Goal: Transaction & Acquisition: Purchase product/service

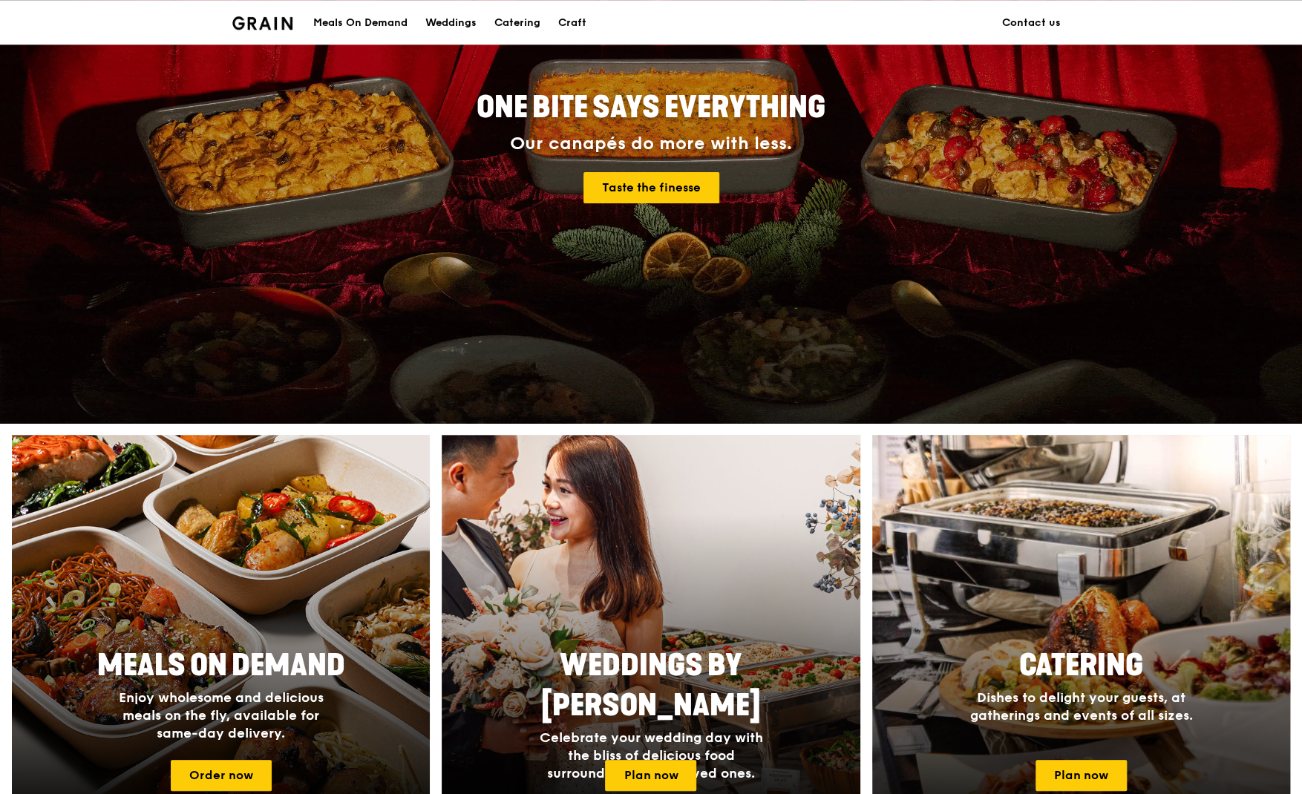
scroll to position [234, 0]
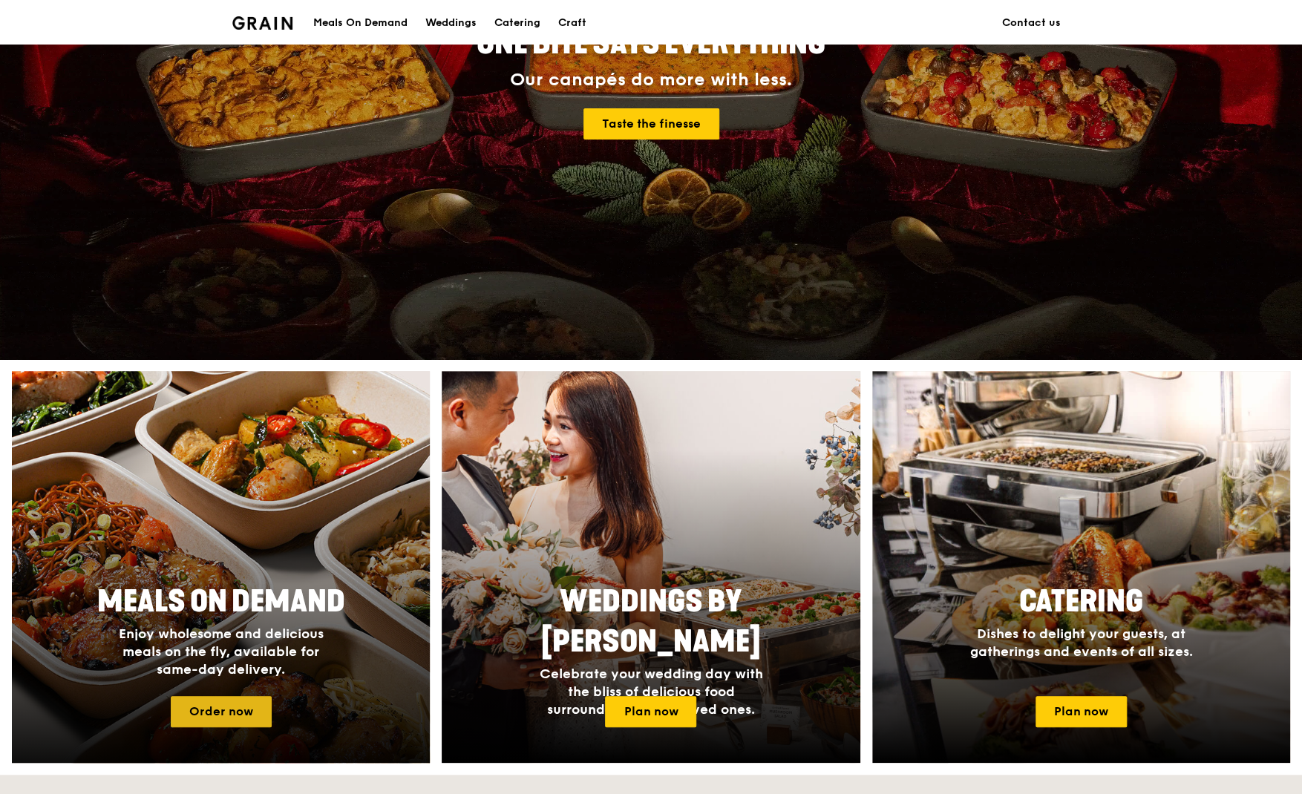
click at [252, 713] on link "Order now" at bounding box center [221, 711] width 101 height 31
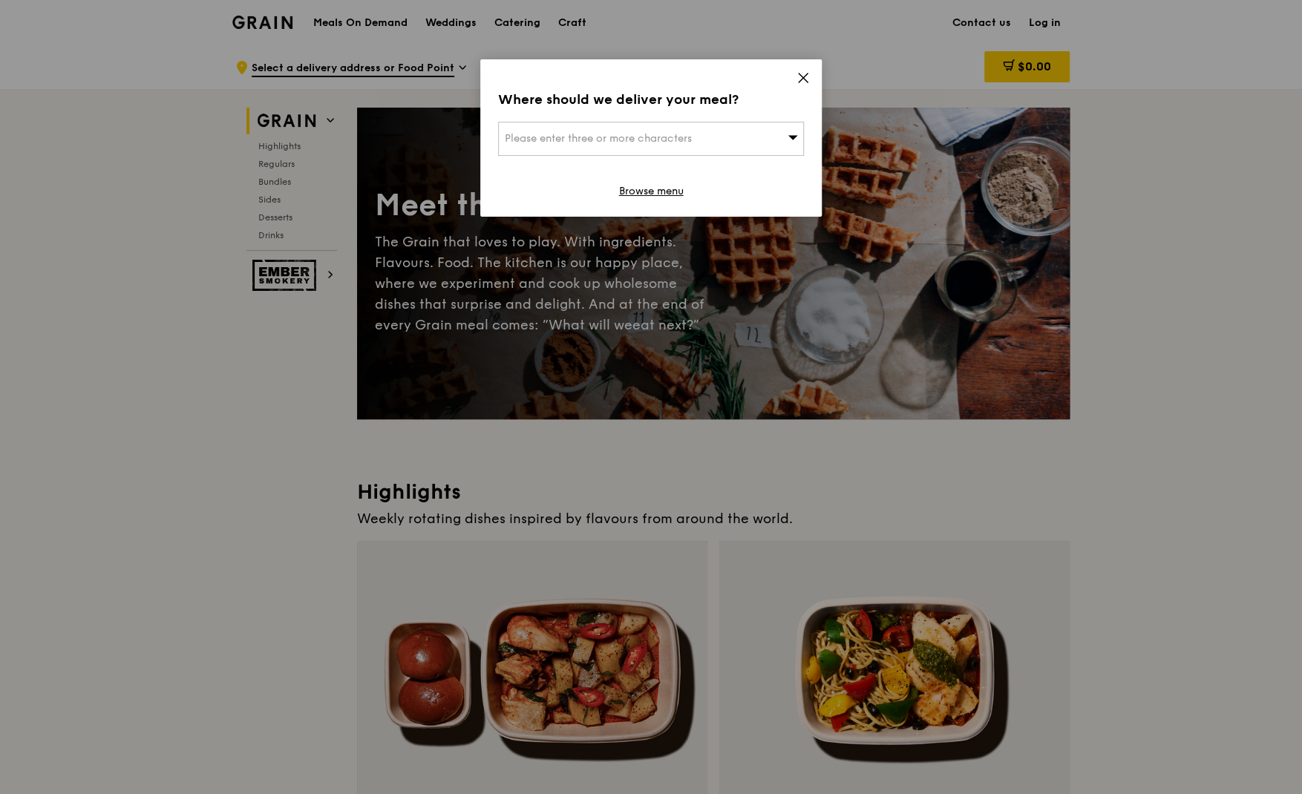
click at [692, 141] on span "Please enter three or more characters" at bounding box center [598, 138] width 187 height 13
type input "4 joan road"
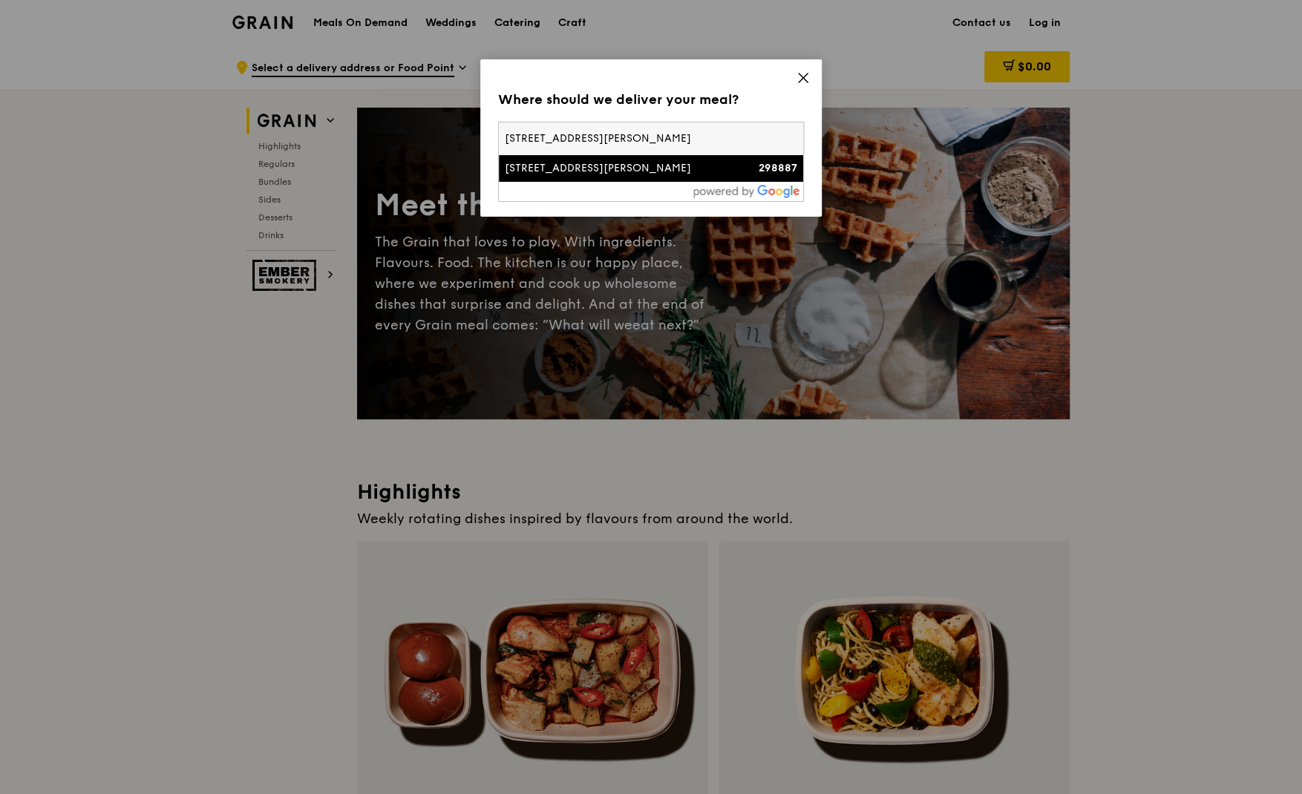
click at [591, 171] on div "[STREET_ADDRESS][PERSON_NAME]" at bounding box center [615, 168] width 220 height 15
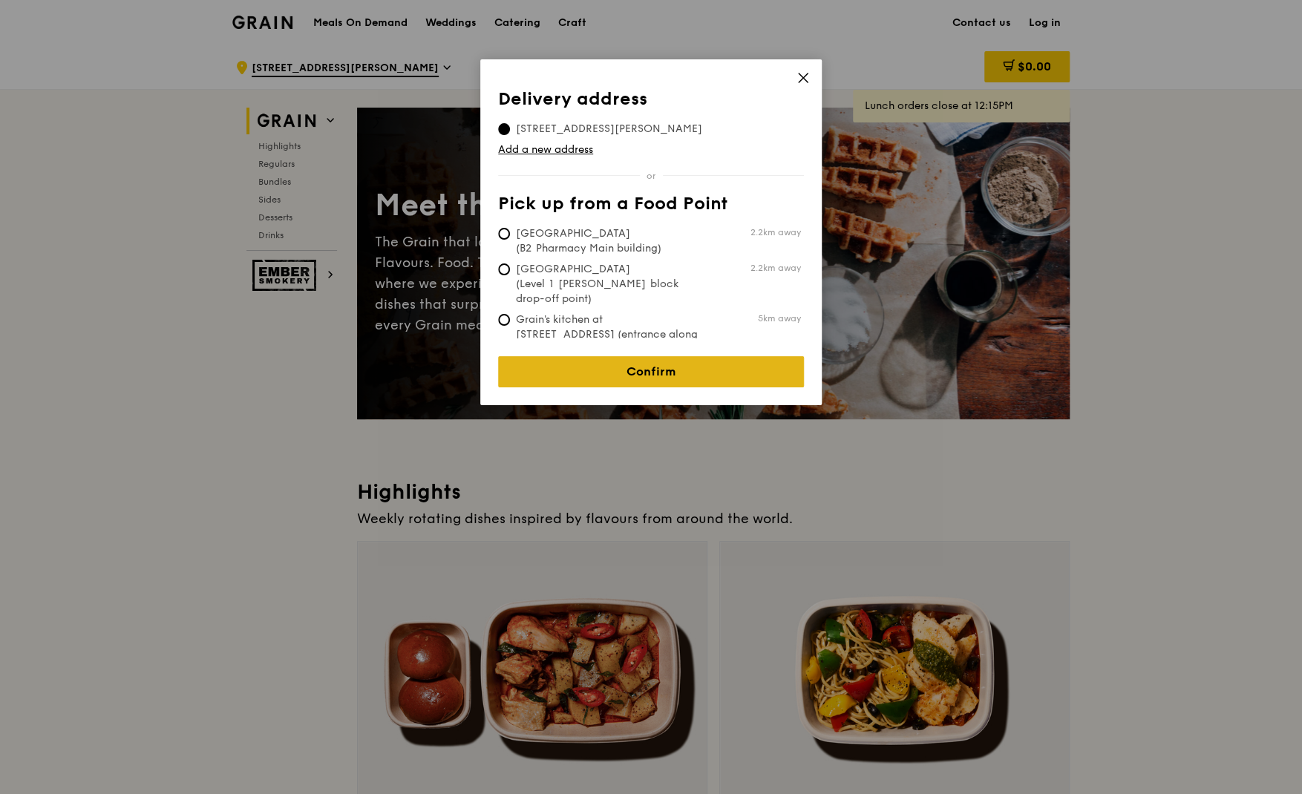
click at [740, 371] on link "Confirm" at bounding box center [651, 371] width 306 height 31
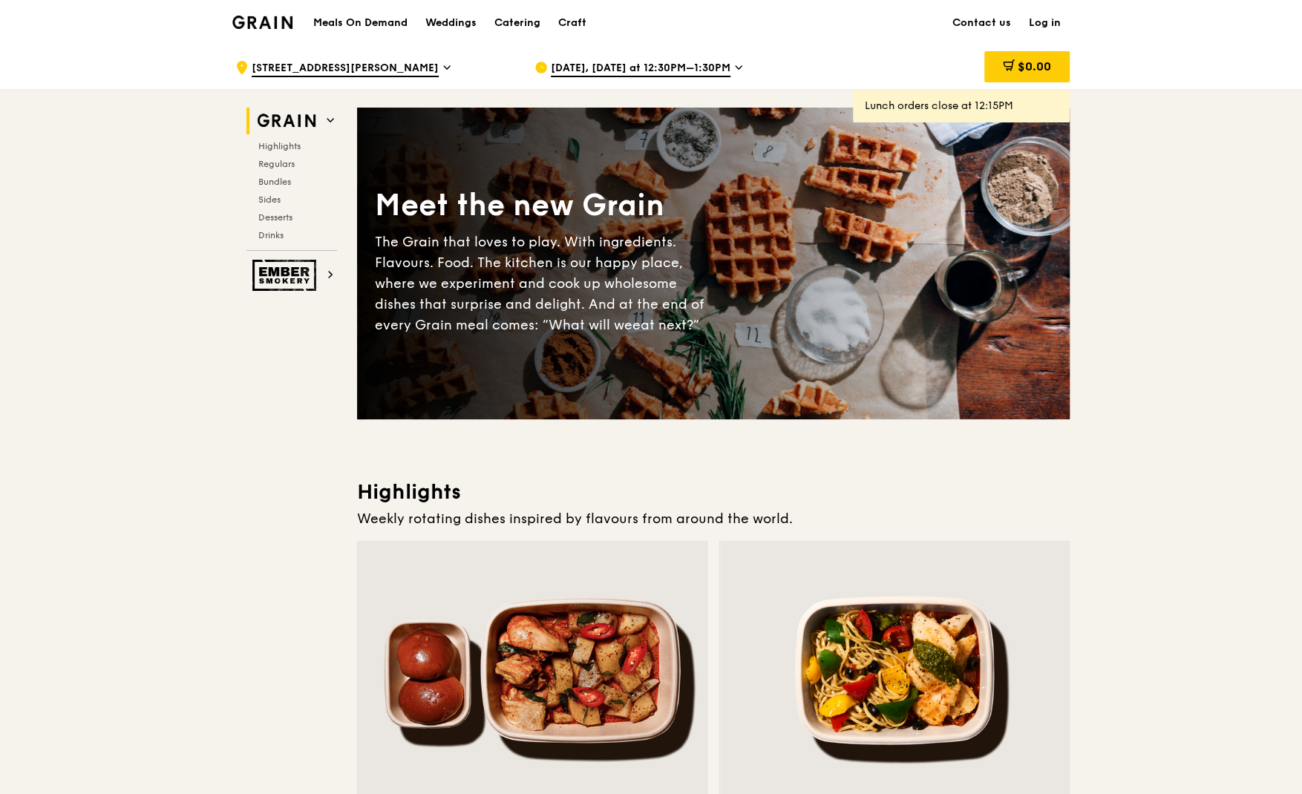
click at [735, 70] on icon at bounding box center [738, 67] width 7 height 13
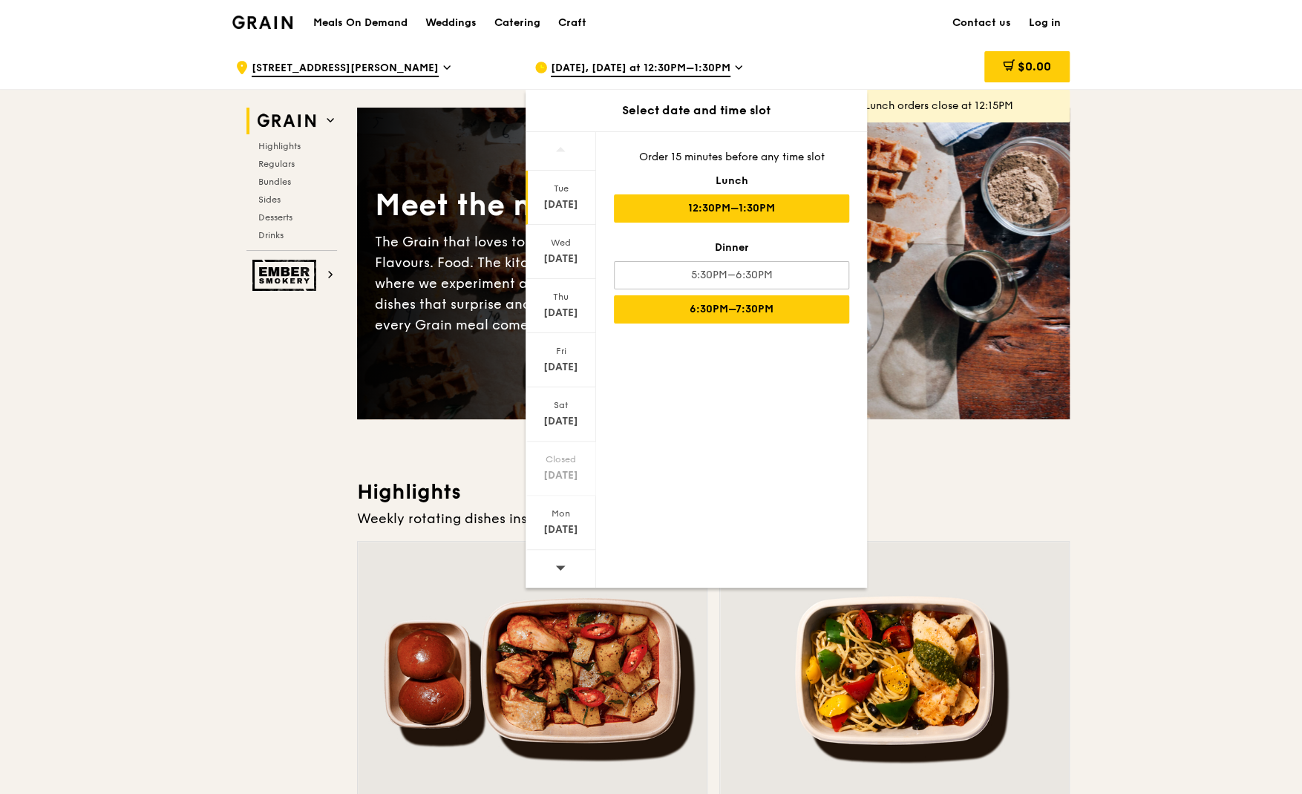
click at [796, 311] on div "6:30PM–7:30PM" at bounding box center [731, 309] width 235 height 28
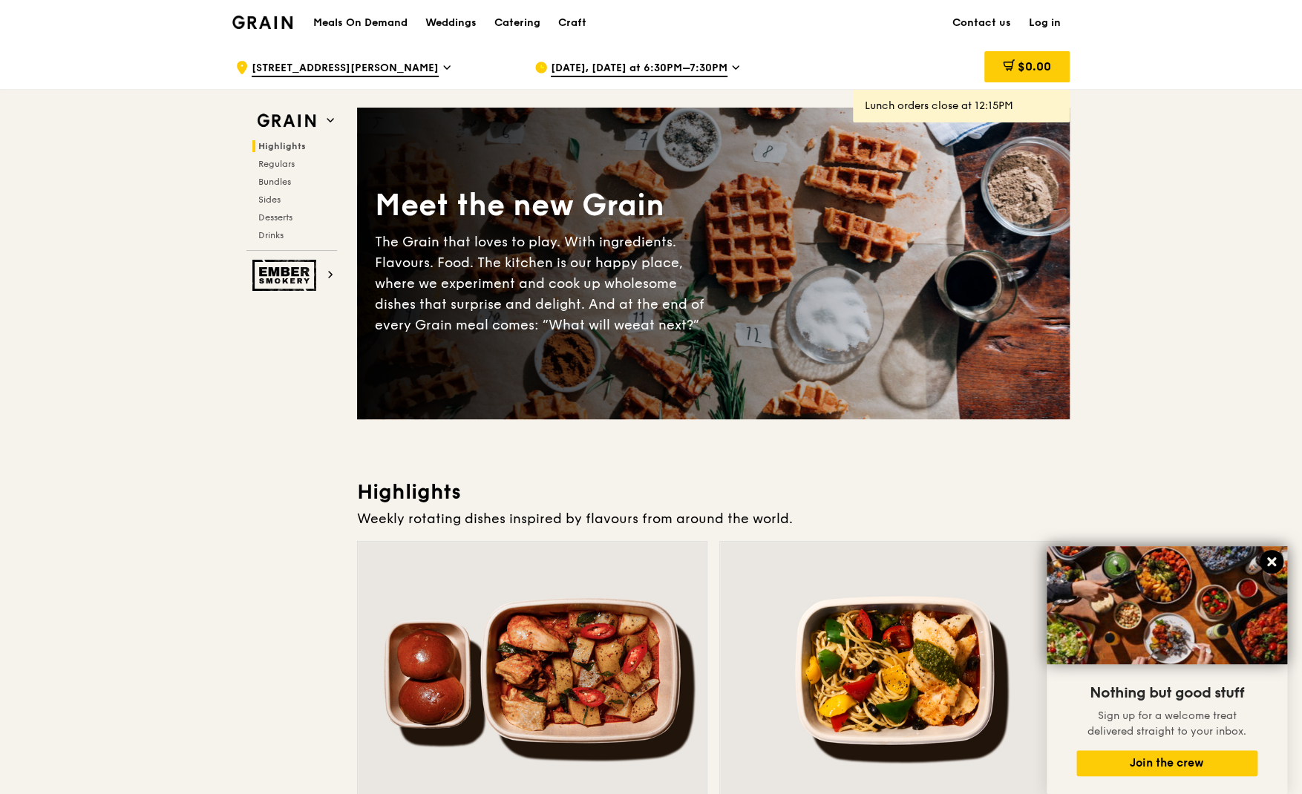
click at [1270, 560] on icon at bounding box center [1271, 561] width 9 height 9
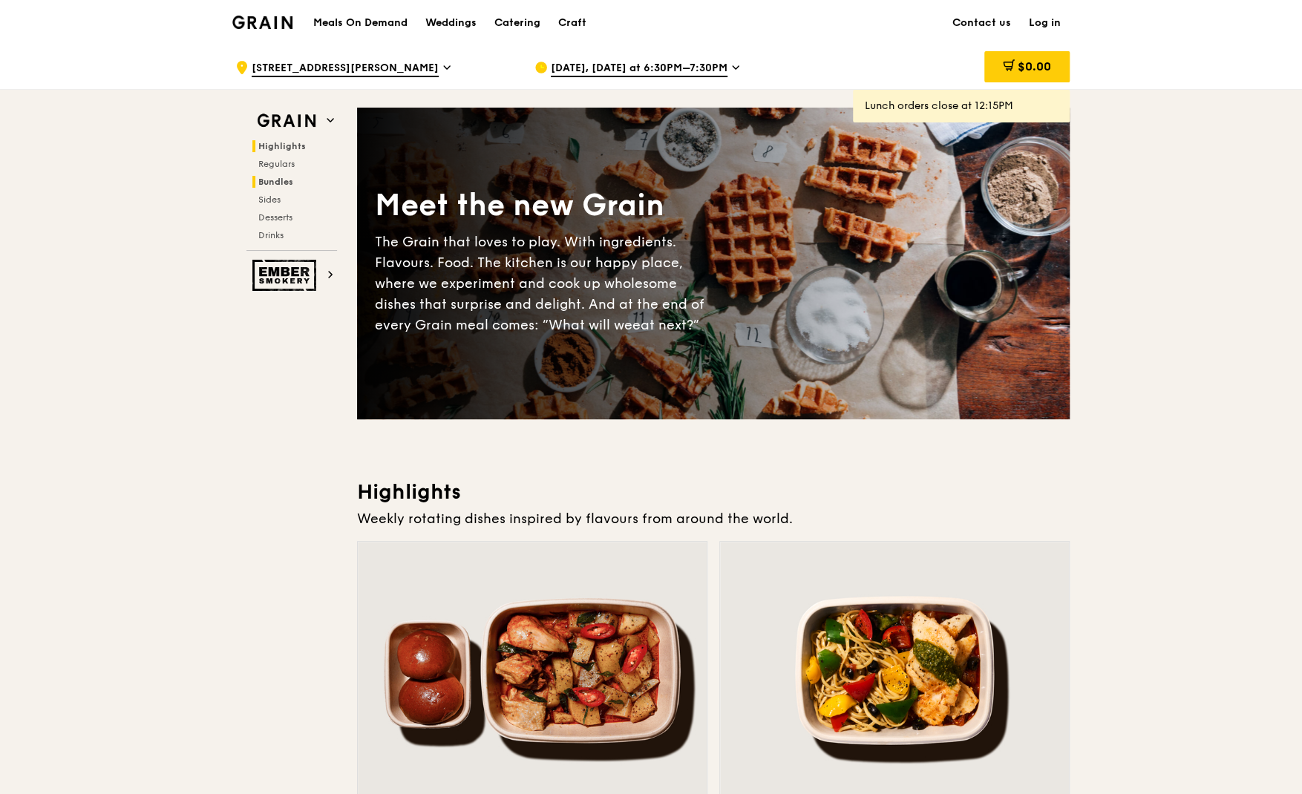
click at [273, 185] on span "Bundles" at bounding box center [275, 182] width 35 height 10
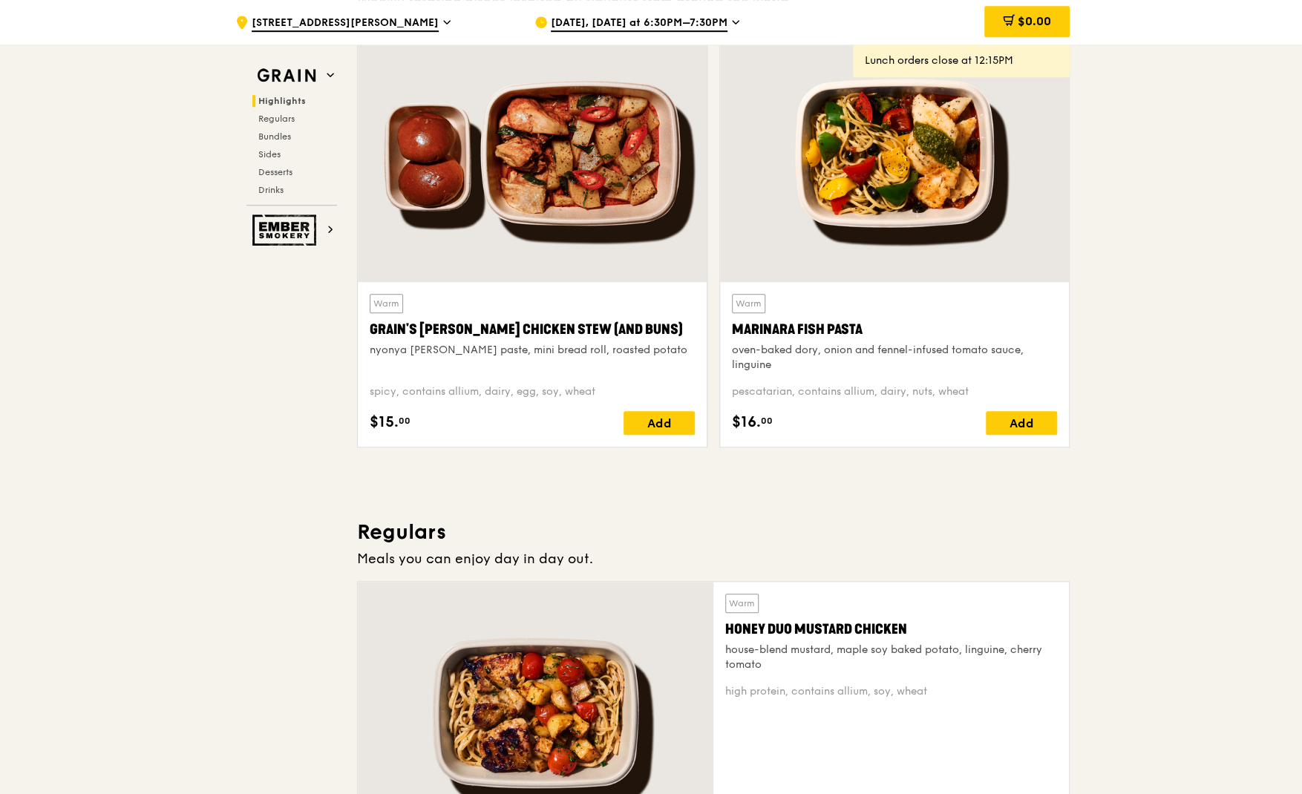
scroll to position [491, 0]
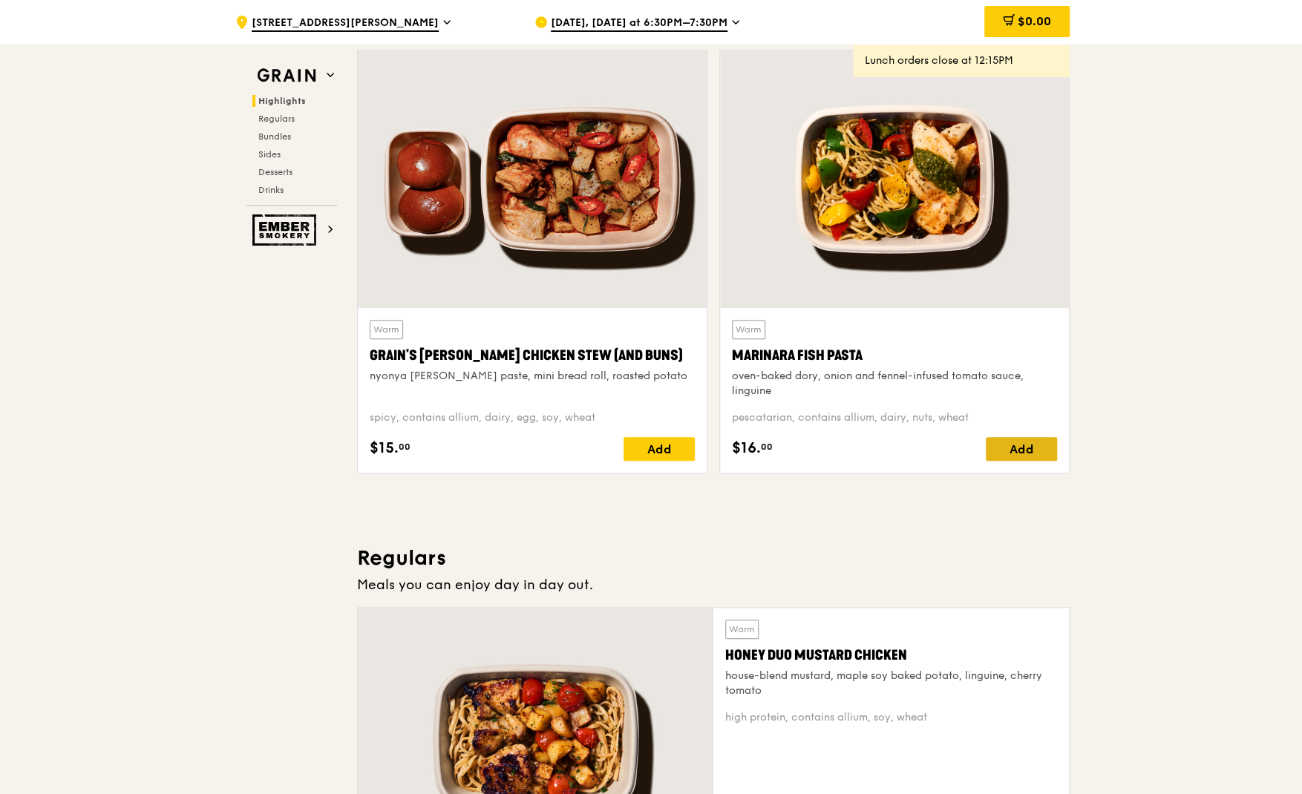
click at [1011, 444] on div "Add" at bounding box center [1020, 449] width 71 height 24
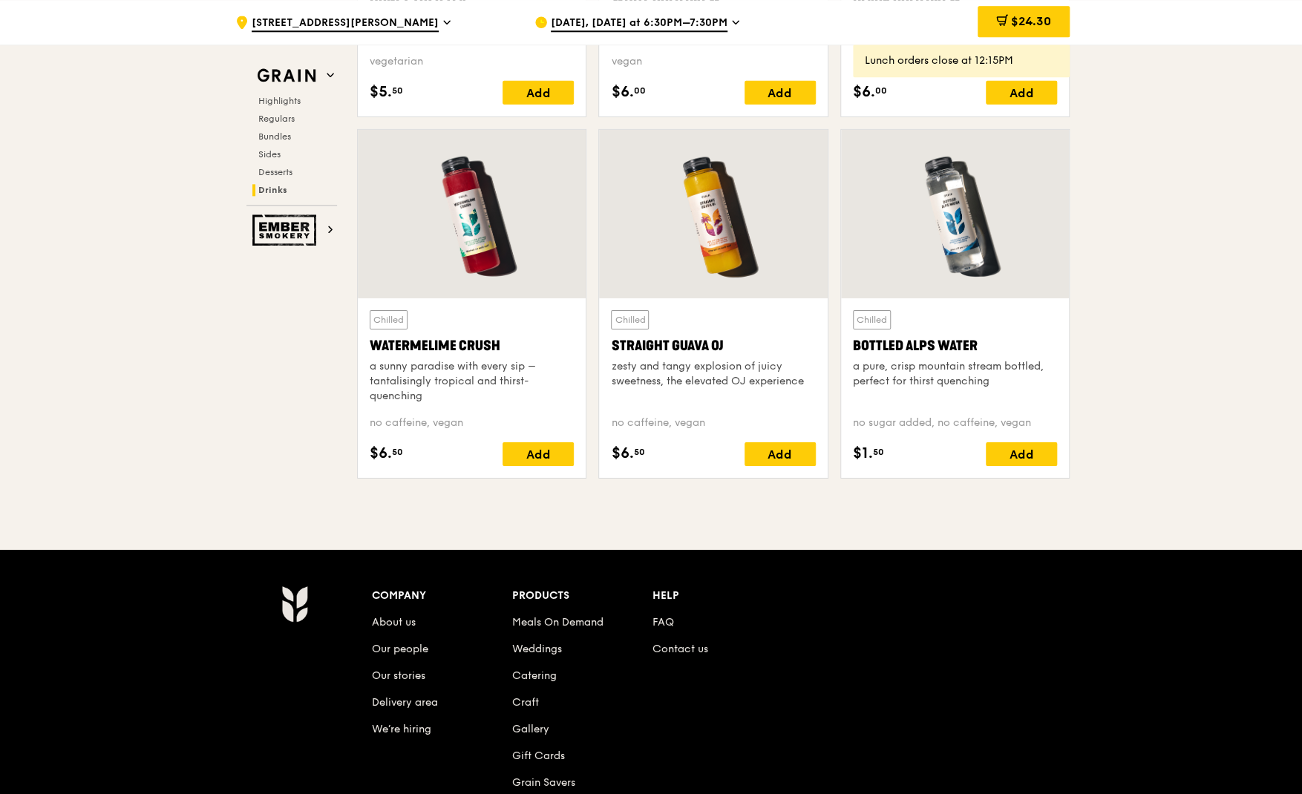
scroll to position [5776, 0]
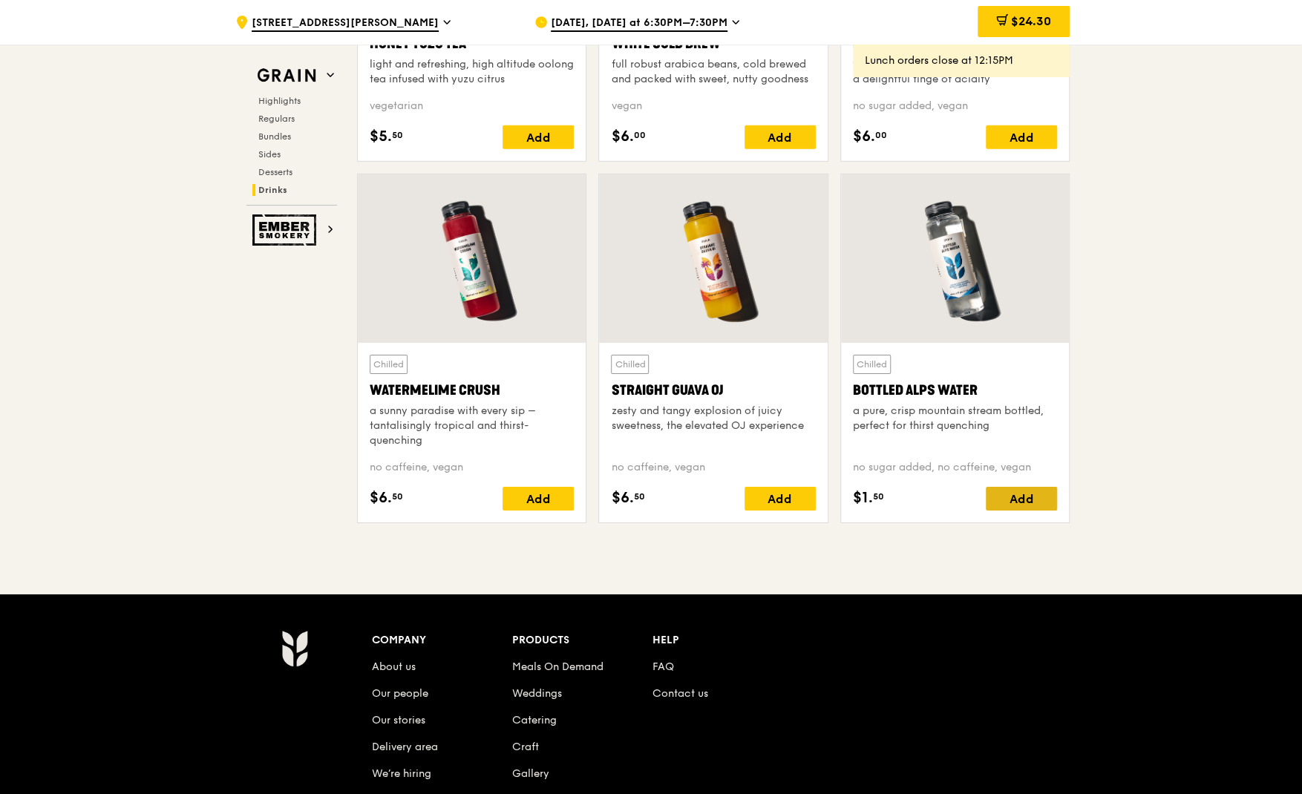
click at [1045, 496] on div "Add" at bounding box center [1020, 499] width 71 height 24
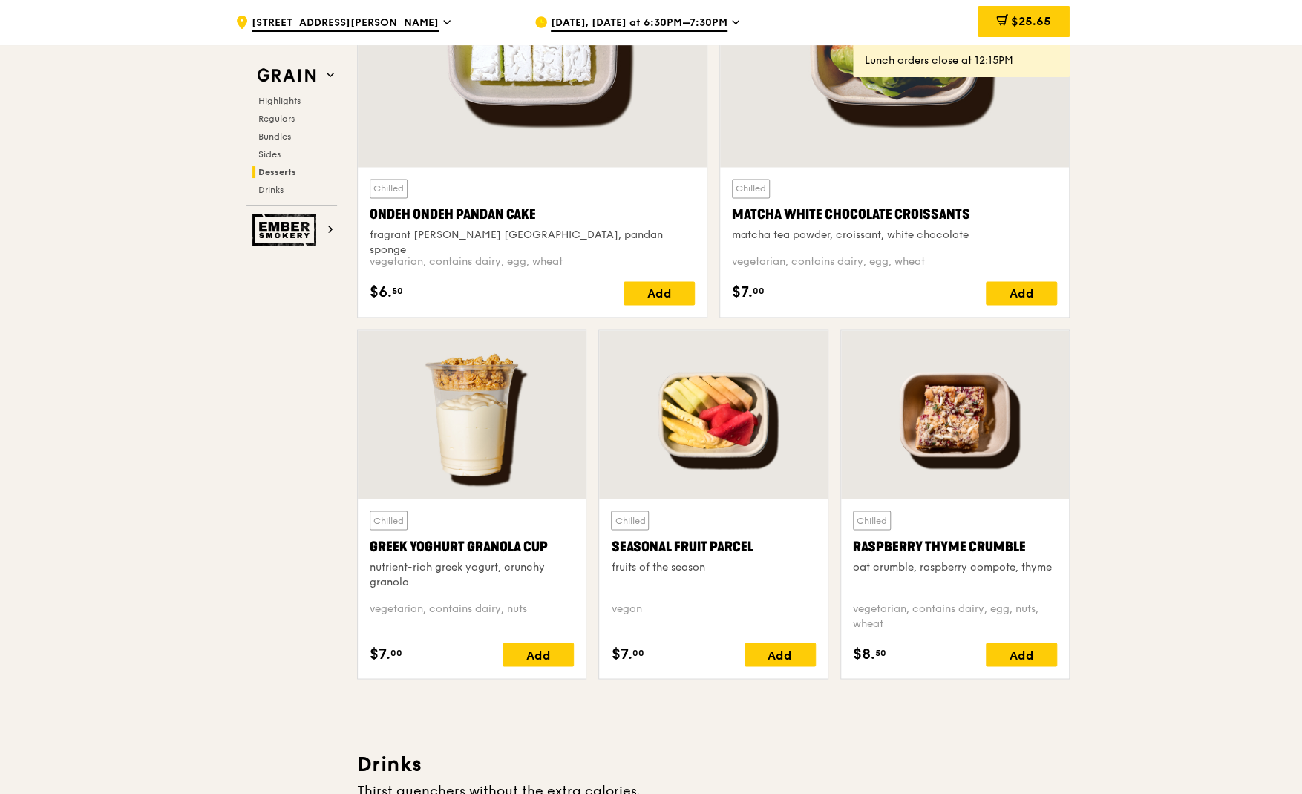
scroll to position [3973, 0]
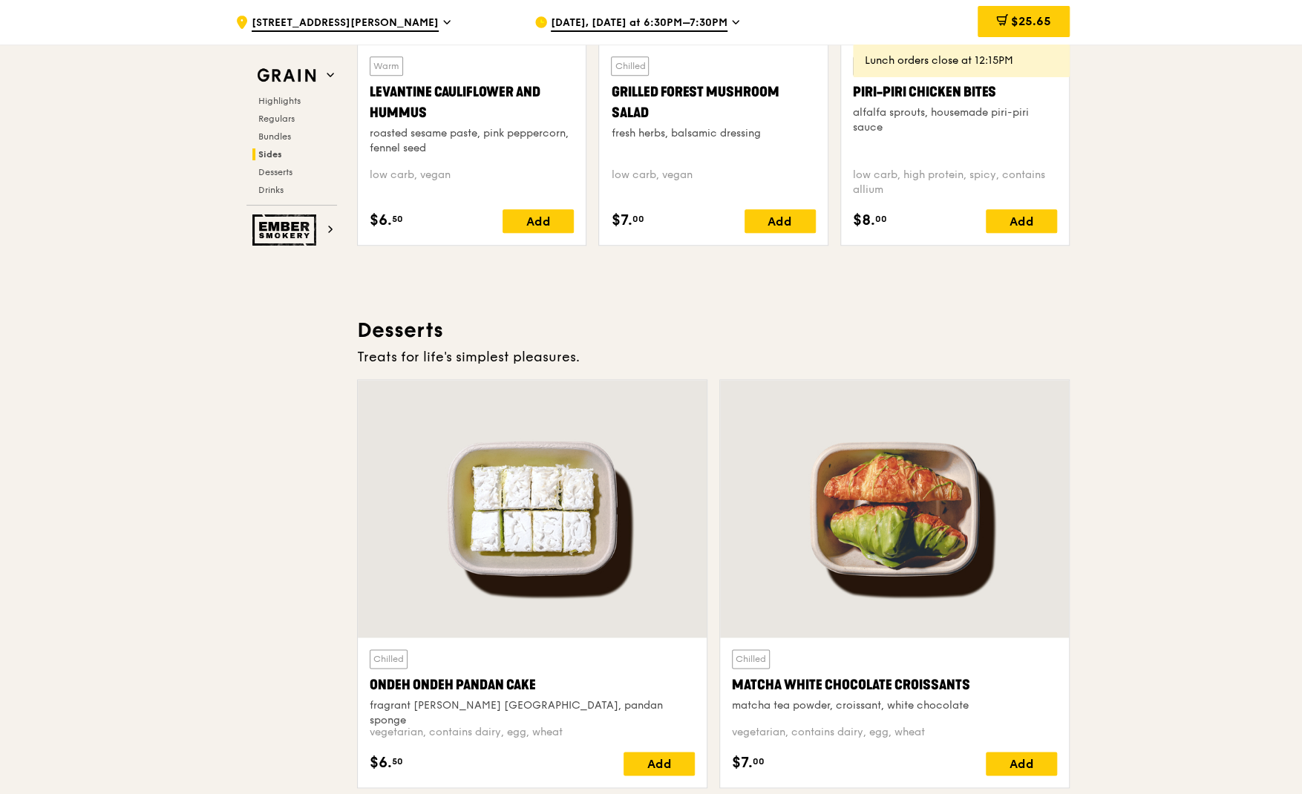
click at [718, 21] on div "Sep 9, Today at 6:30PM–7:30PM" at bounding box center [671, 22] width 275 height 45
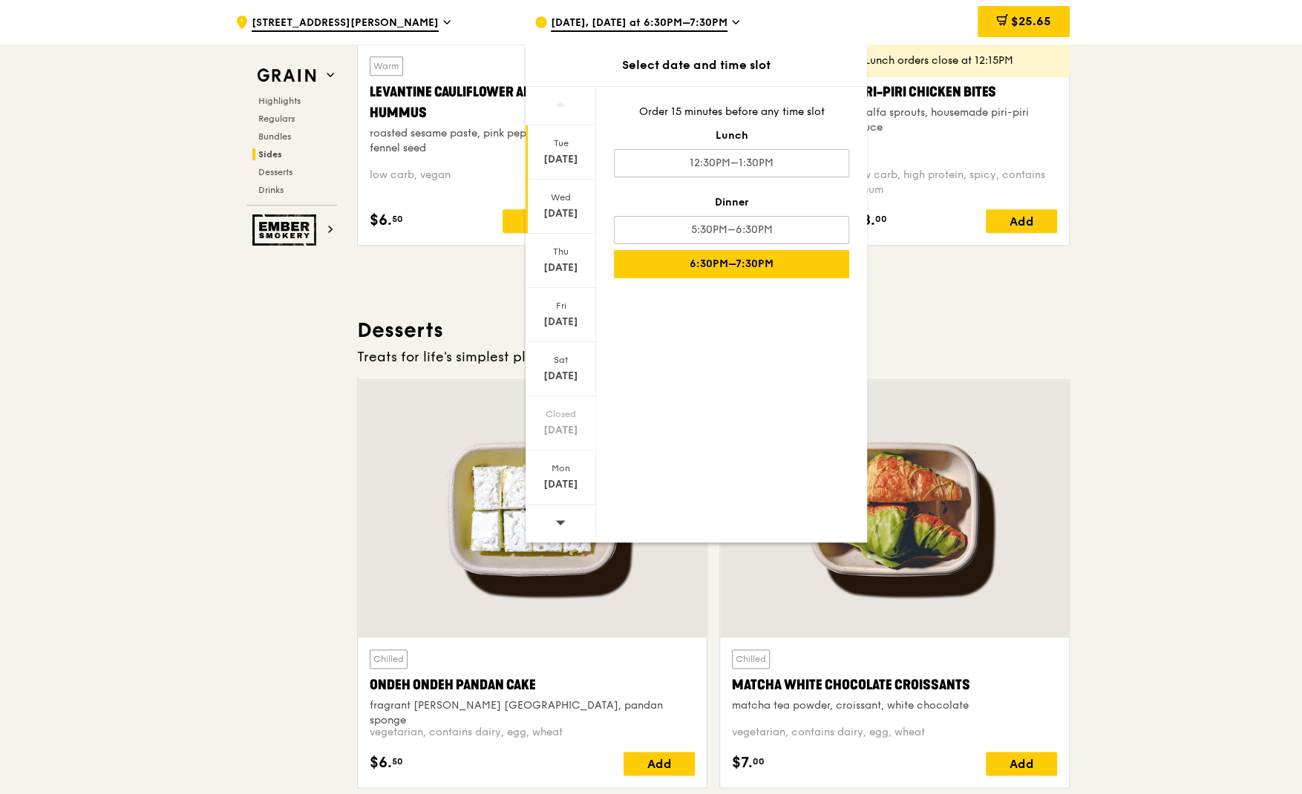
click at [570, 200] on div "Wed" at bounding box center [561, 197] width 66 height 12
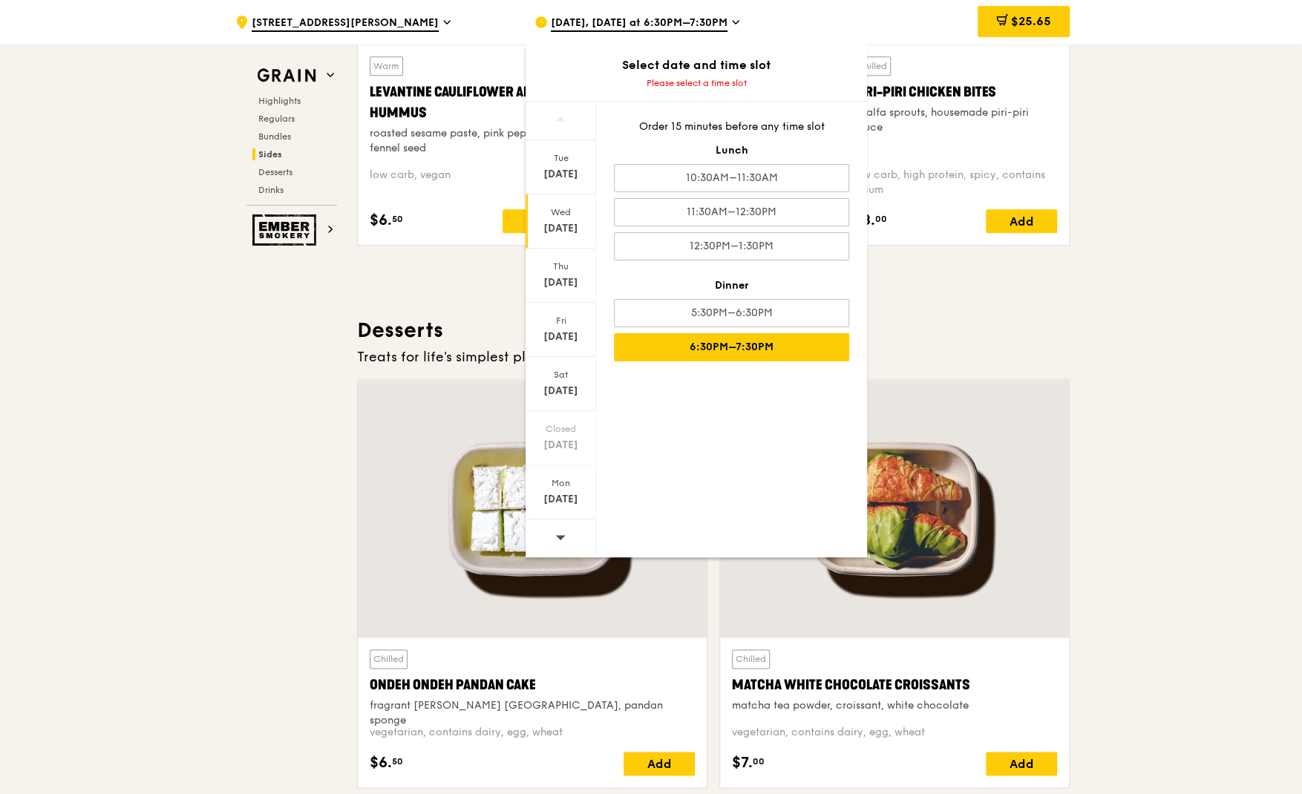
click at [741, 335] on div "6:30PM–7:30PM" at bounding box center [731, 347] width 235 height 28
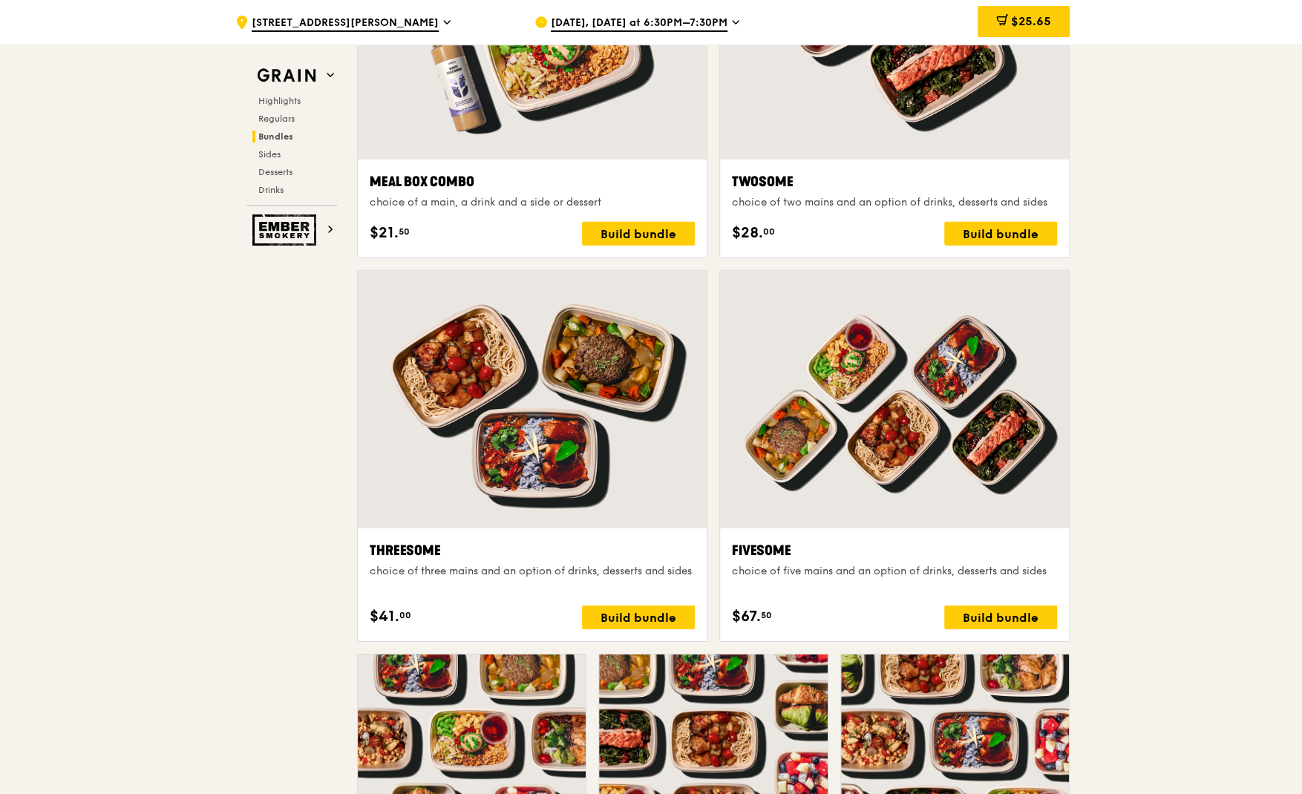
scroll to position [2093, 0]
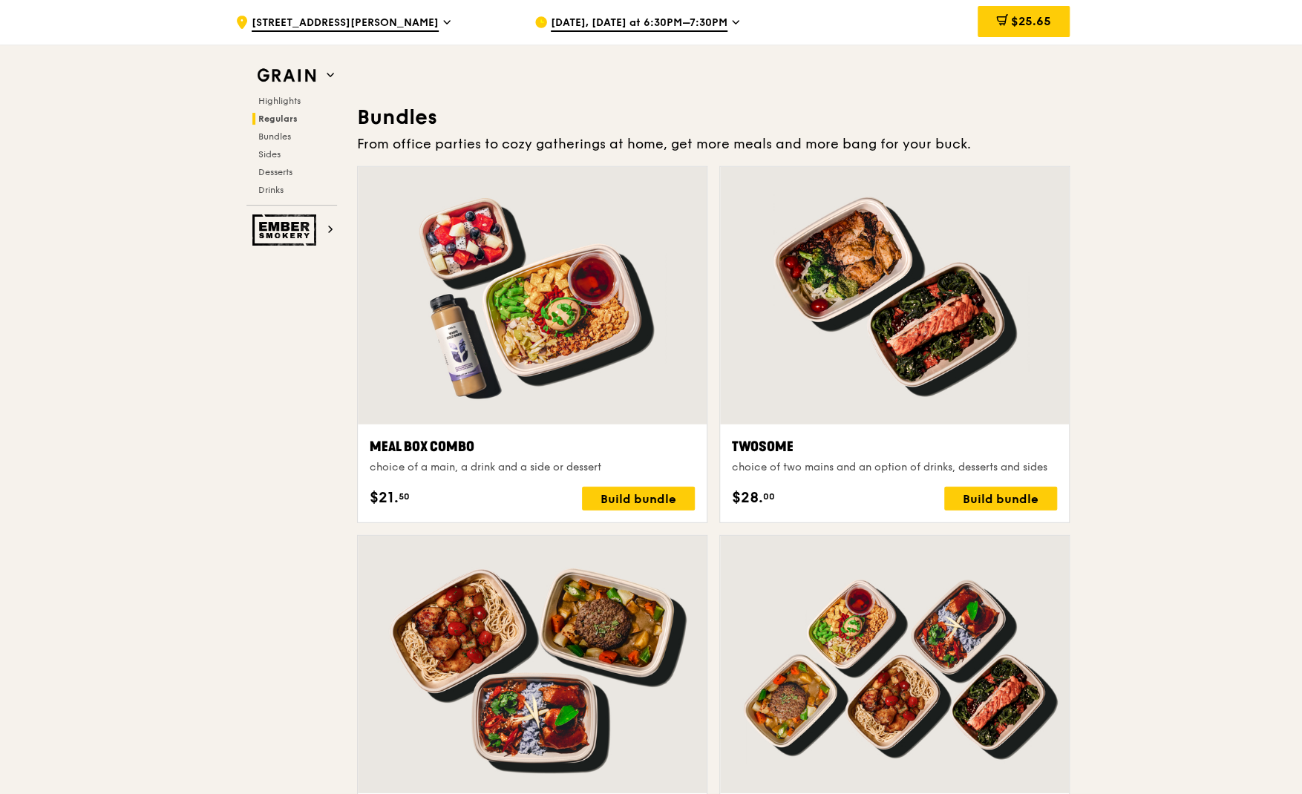
click at [544, 367] on div at bounding box center [532, 295] width 349 height 257
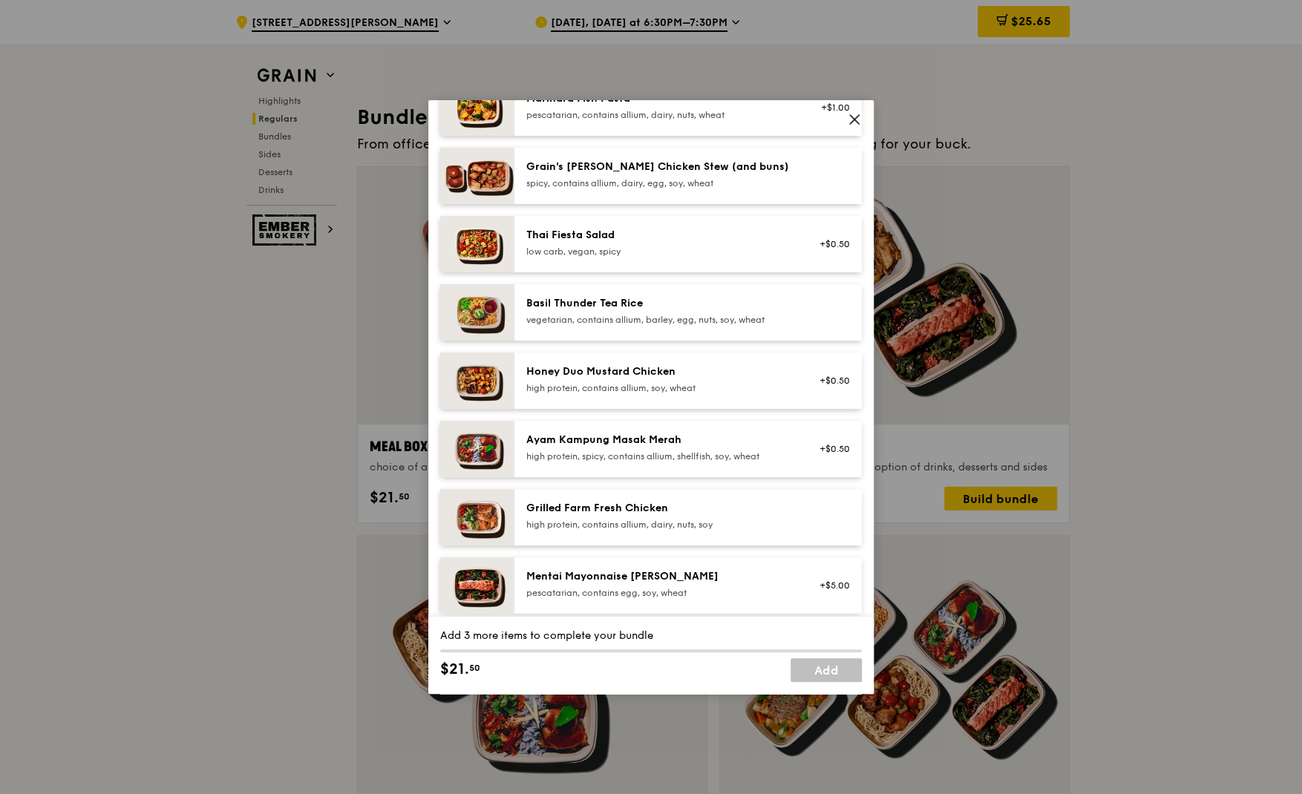
scroll to position [171, 0]
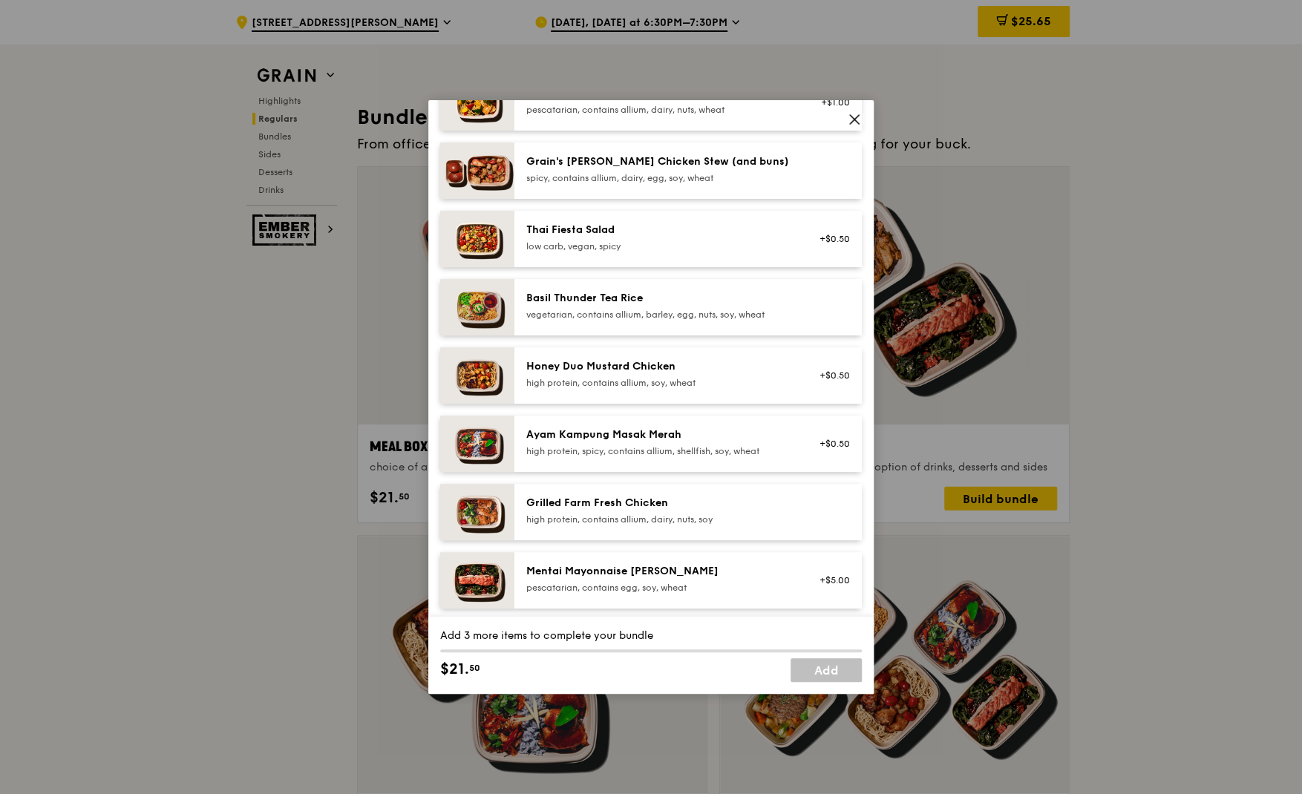
click at [779, 444] on div "Ayam Kampung Masak Merah high protein, spicy, contains allium, shellfish, soy, …" at bounding box center [659, 442] width 266 height 30
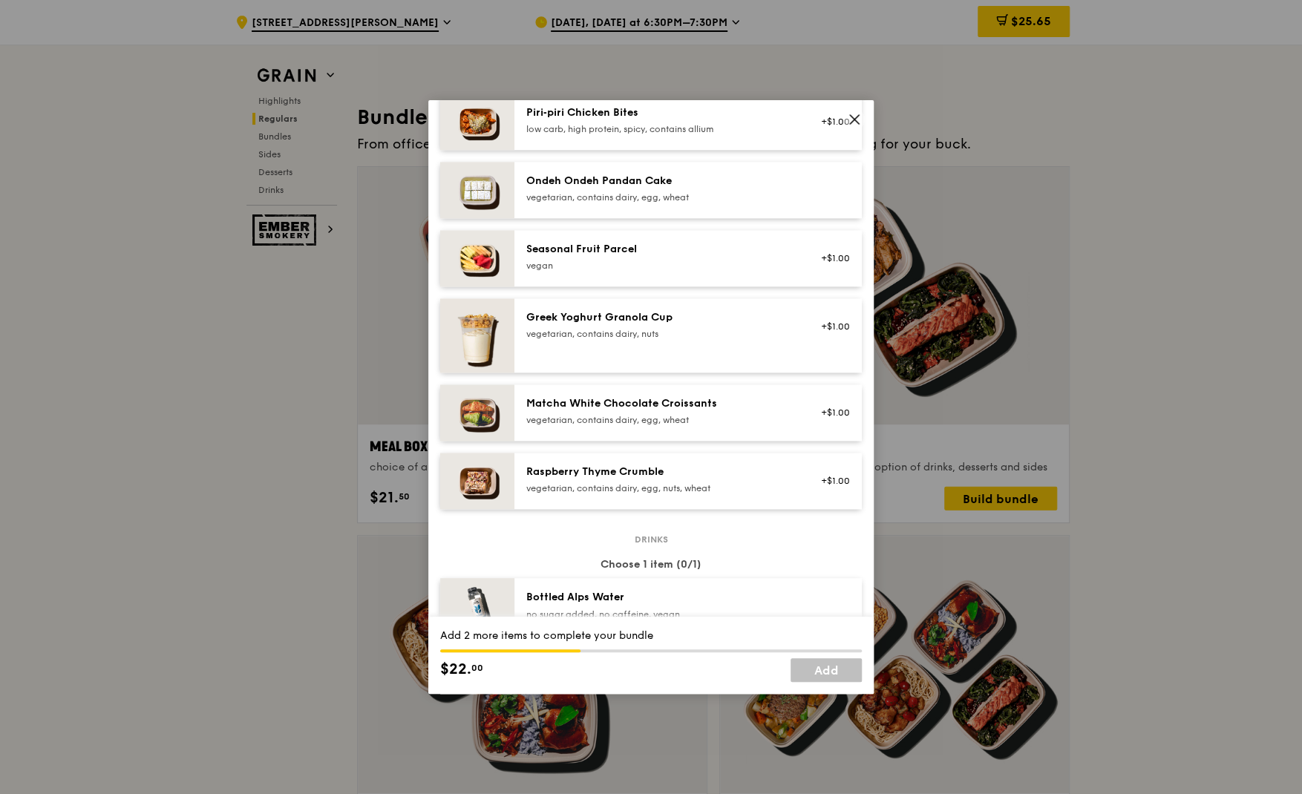
scroll to position [1196, 0]
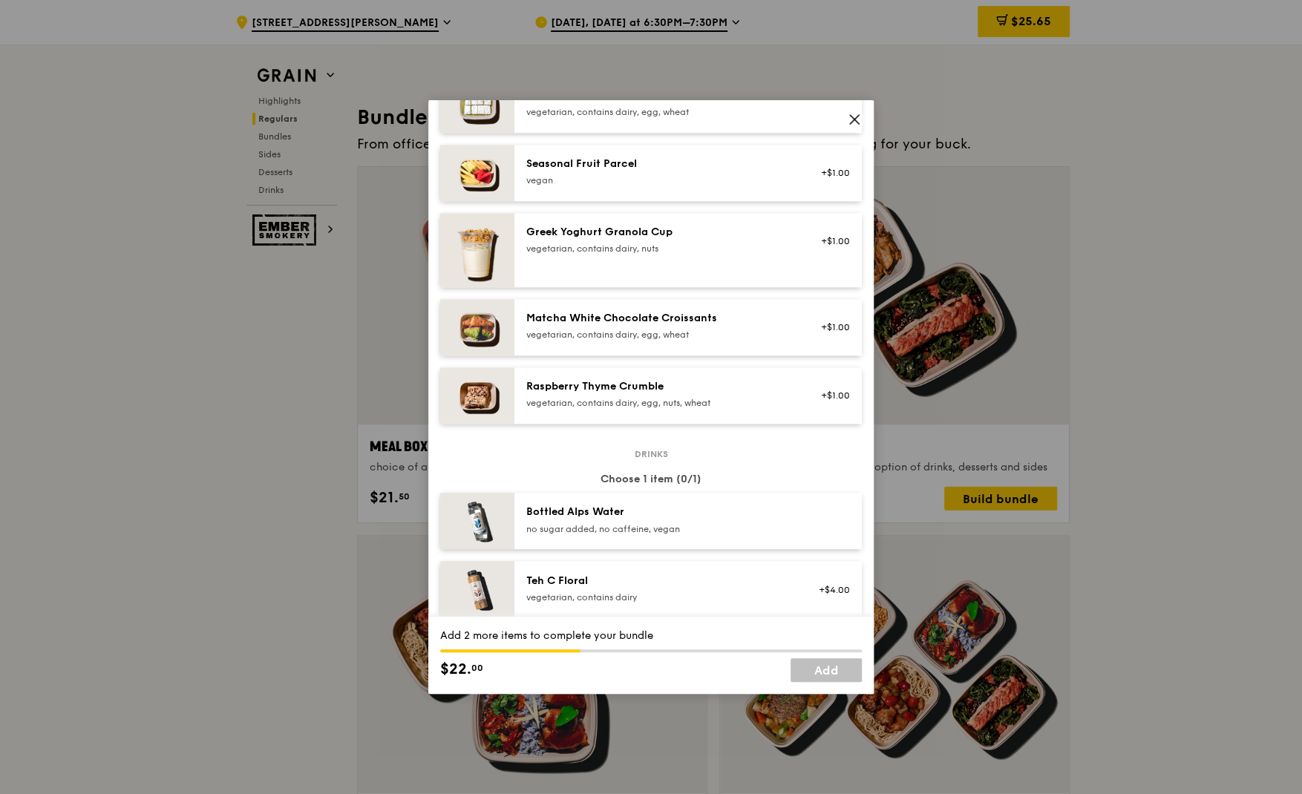
click at [680, 180] on div "vegan" at bounding box center [659, 180] width 266 height 12
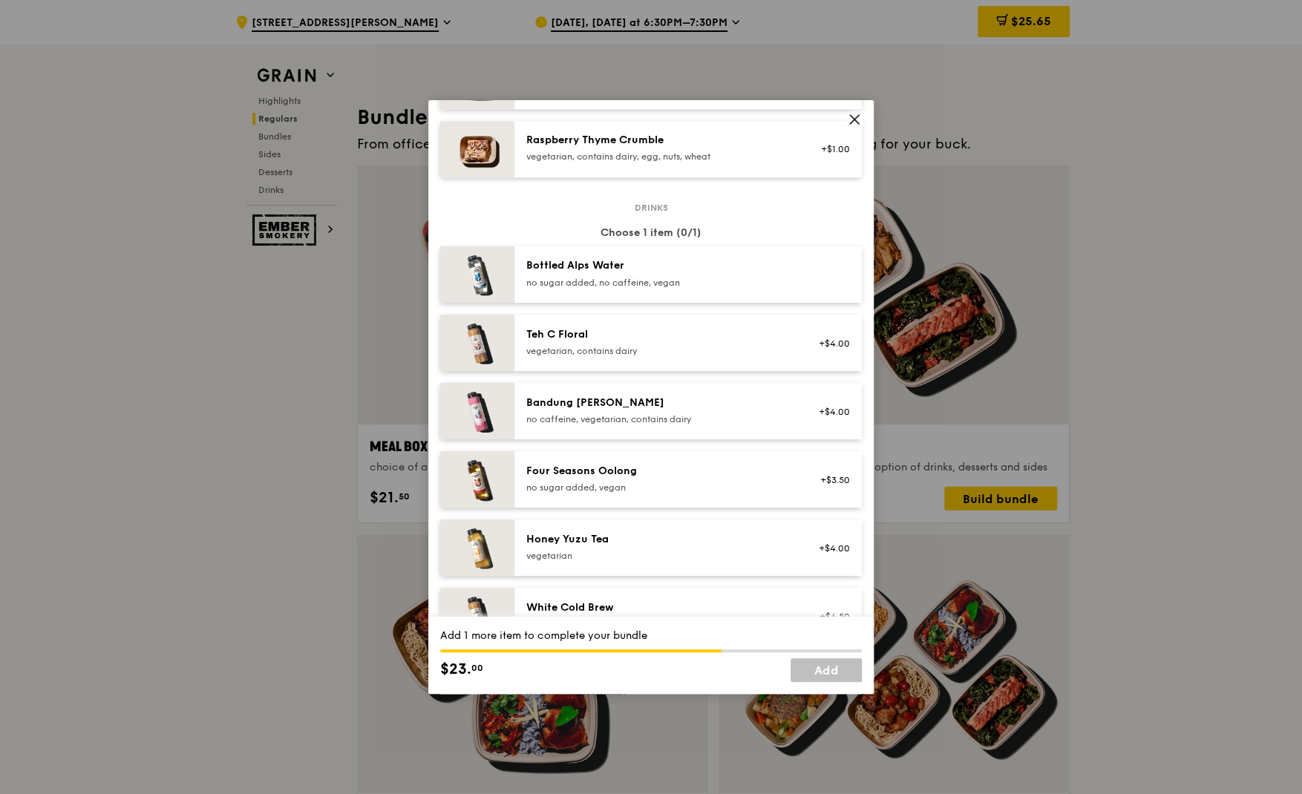
scroll to position [1430, 0]
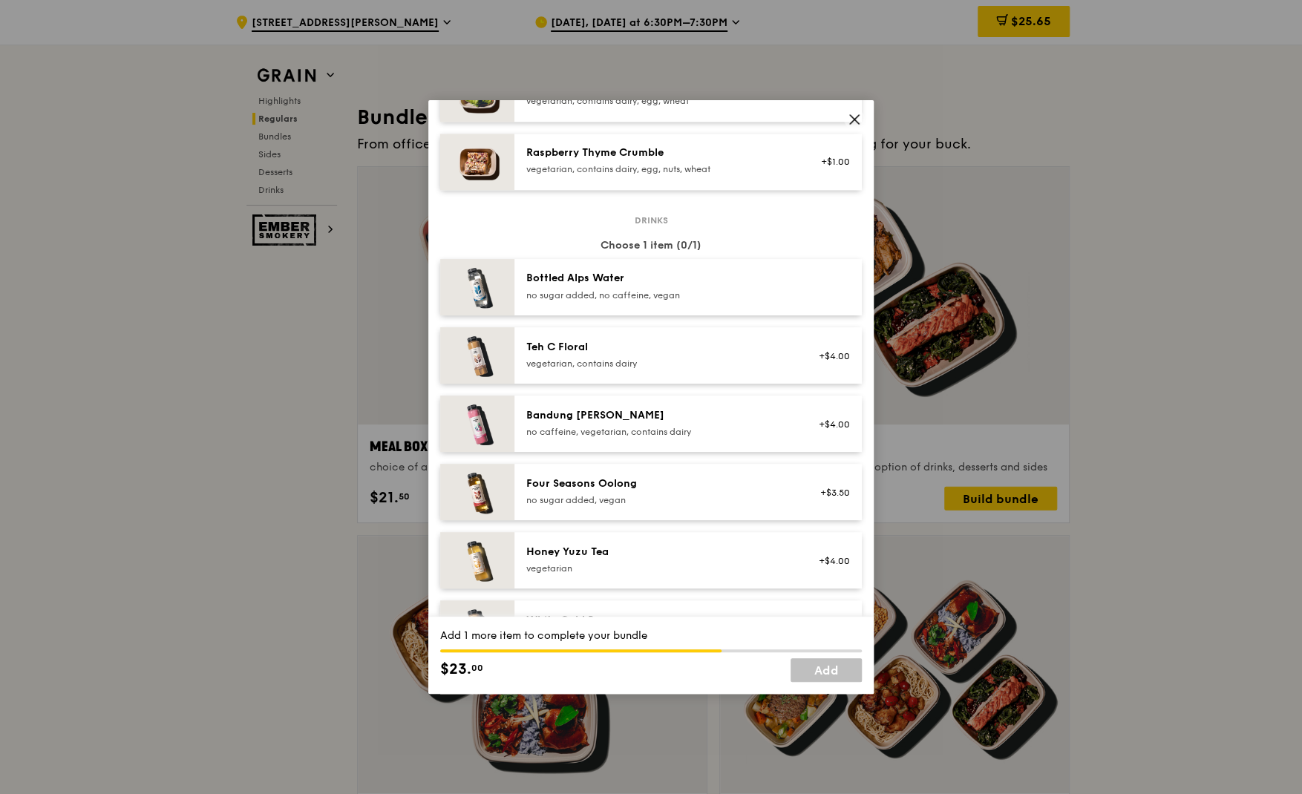
click at [632, 295] on div "no sugar added, no caffeine, vegan" at bounding box center [659, 295] width 266 height 12
click at [832, 666] on link "Add" at bounding box center [825, 670] width 71 height 24
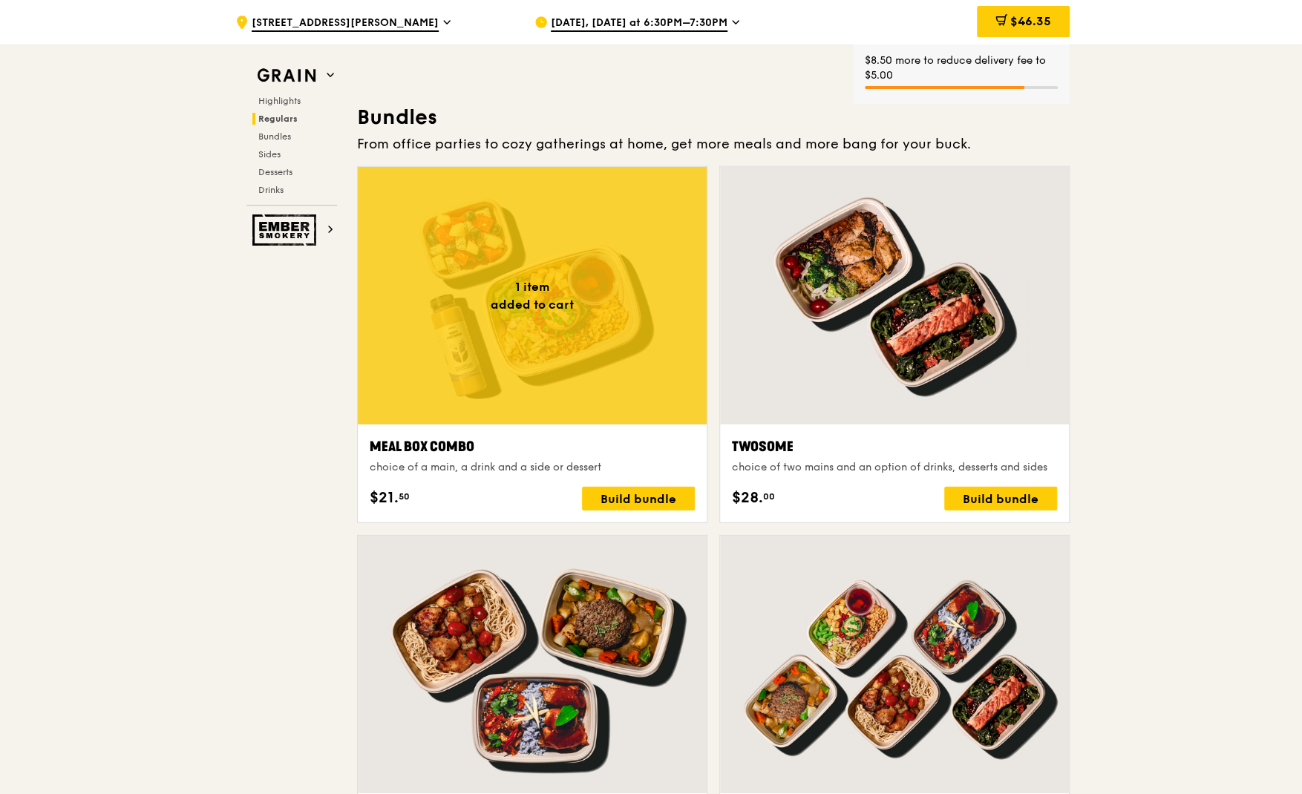
click at [753, 24] on div "Sep 10, Tomorrow at 6:30PM–7:30PM" at bounding box center [671, 22] width 275 height 45
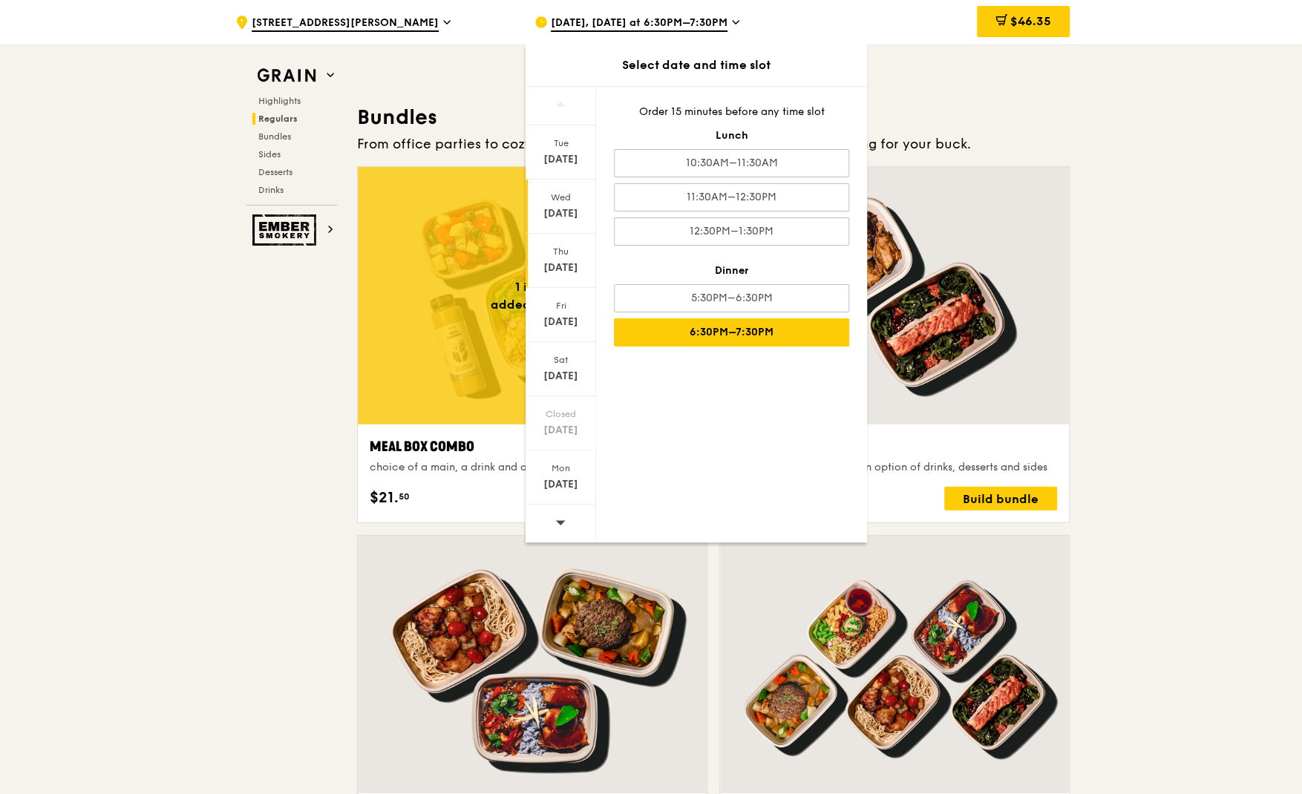
click at [554, 259] on div "Thu Sep 11" at bounding box center [560, 261] width 70 height 54
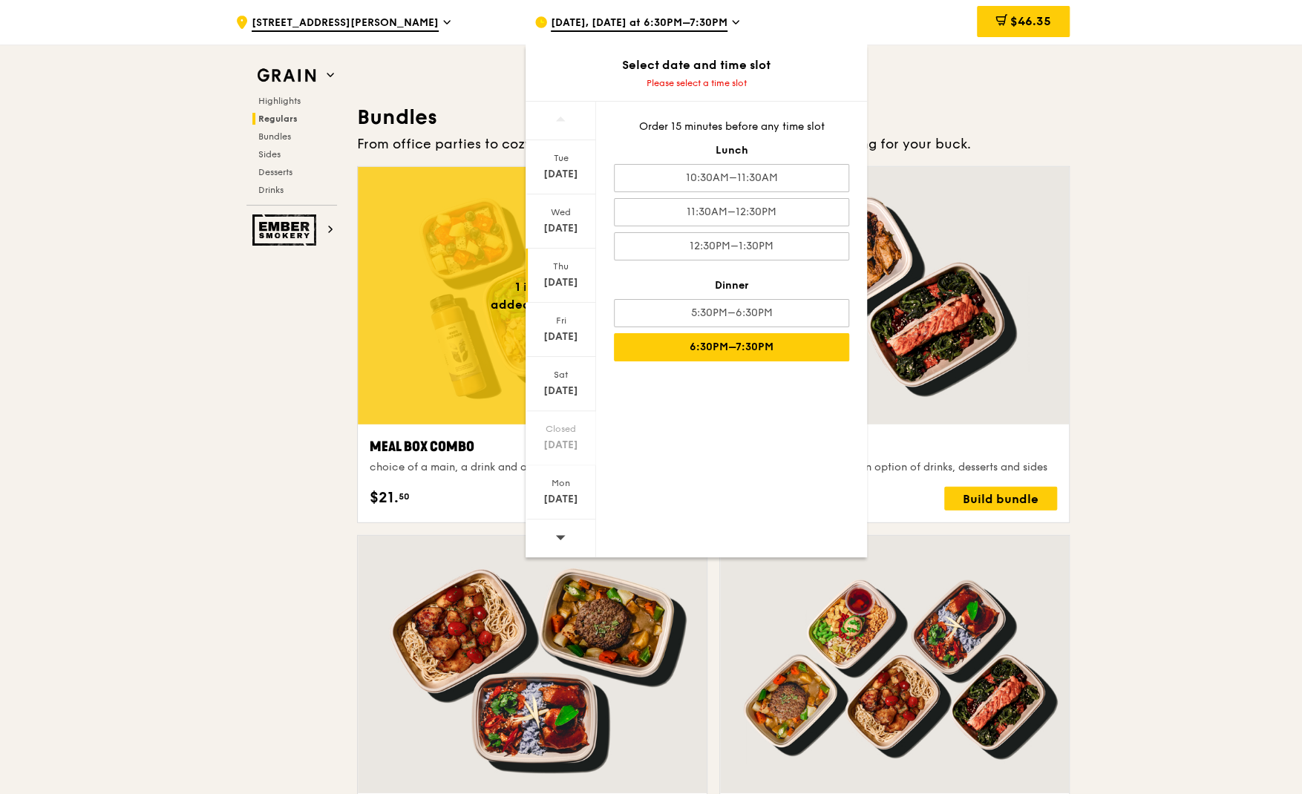
click at [684, 342] on div "6:30PM–7:30PM" at bounding box center [731, 347] width 235 height 28
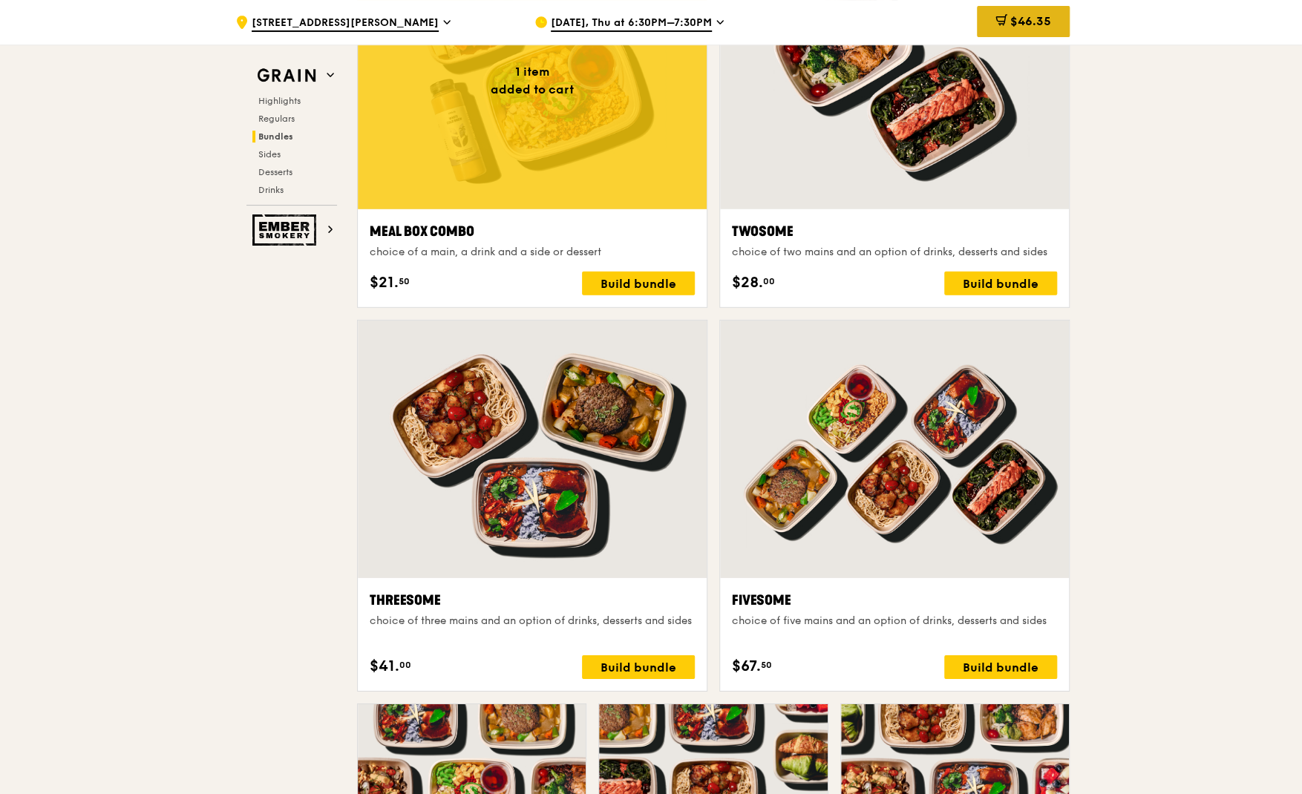
scroll to position [2014, 0]
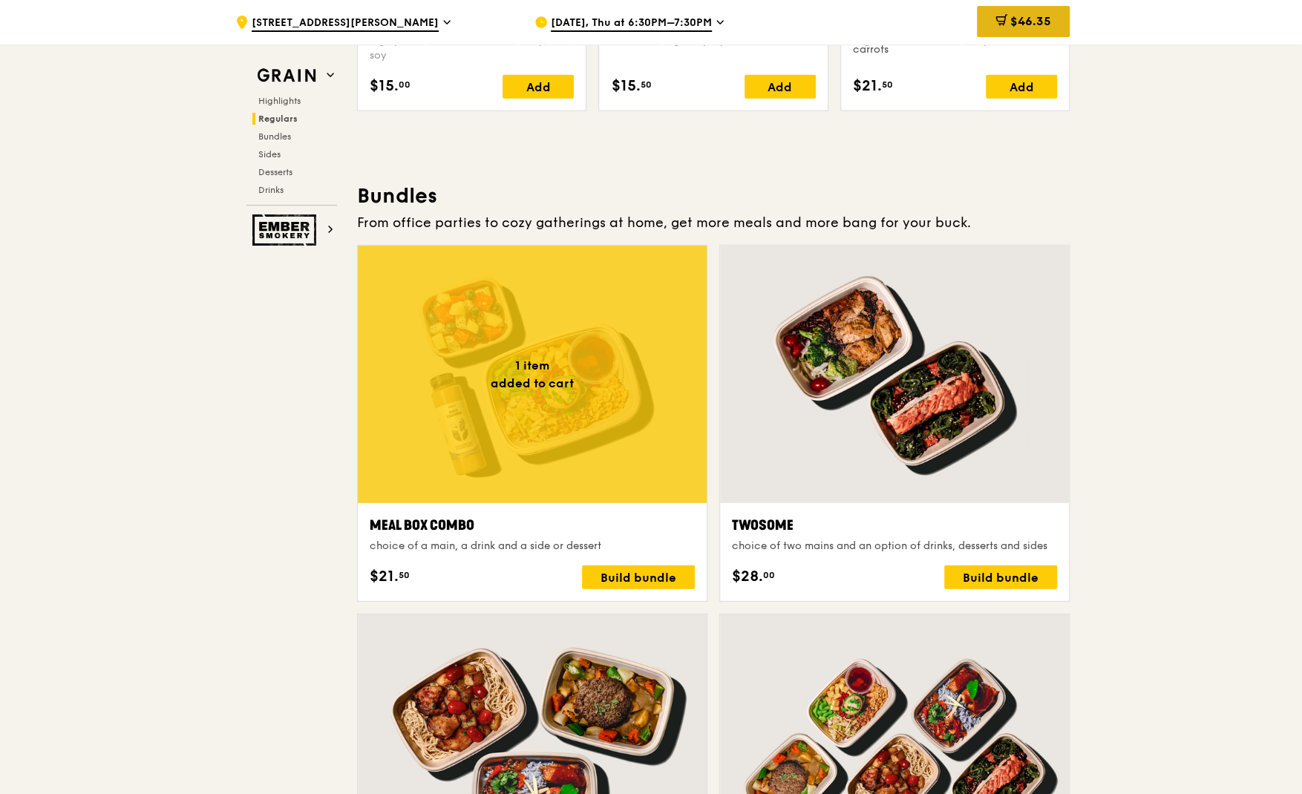
click at [1031, 16] on span "$46.35" at bounding box center [1030, 21] width 41 height 14
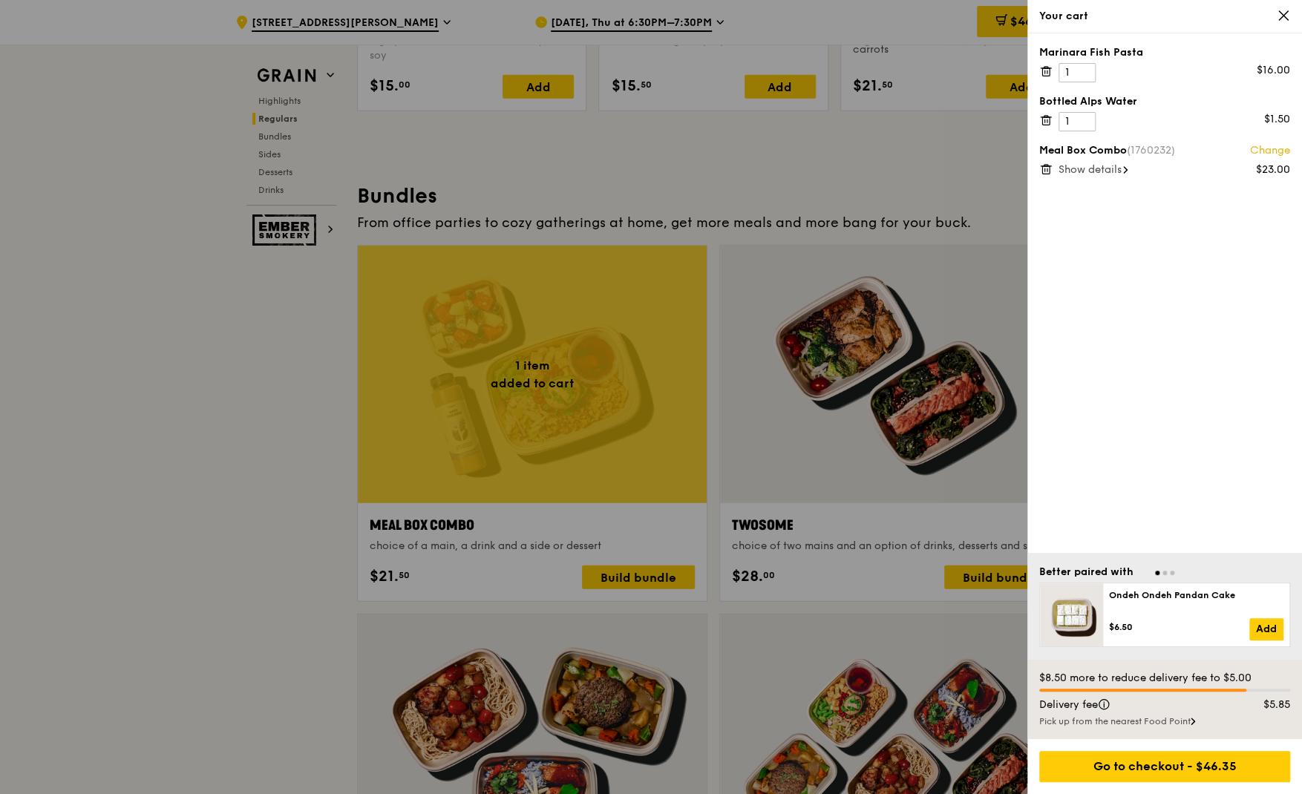
click at [688, 160] on div at bounding box center [651, 397] width 1302 height 794
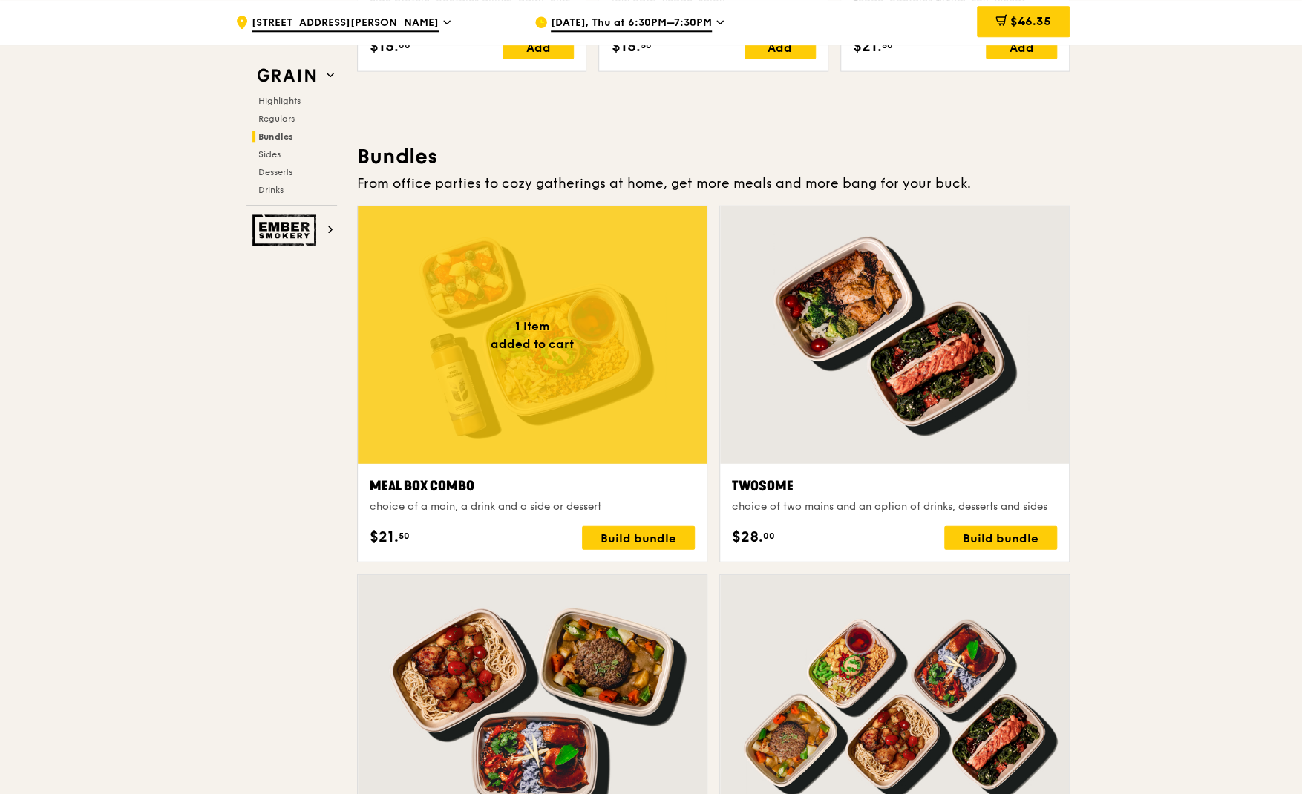
scroll to position [1701, 0]
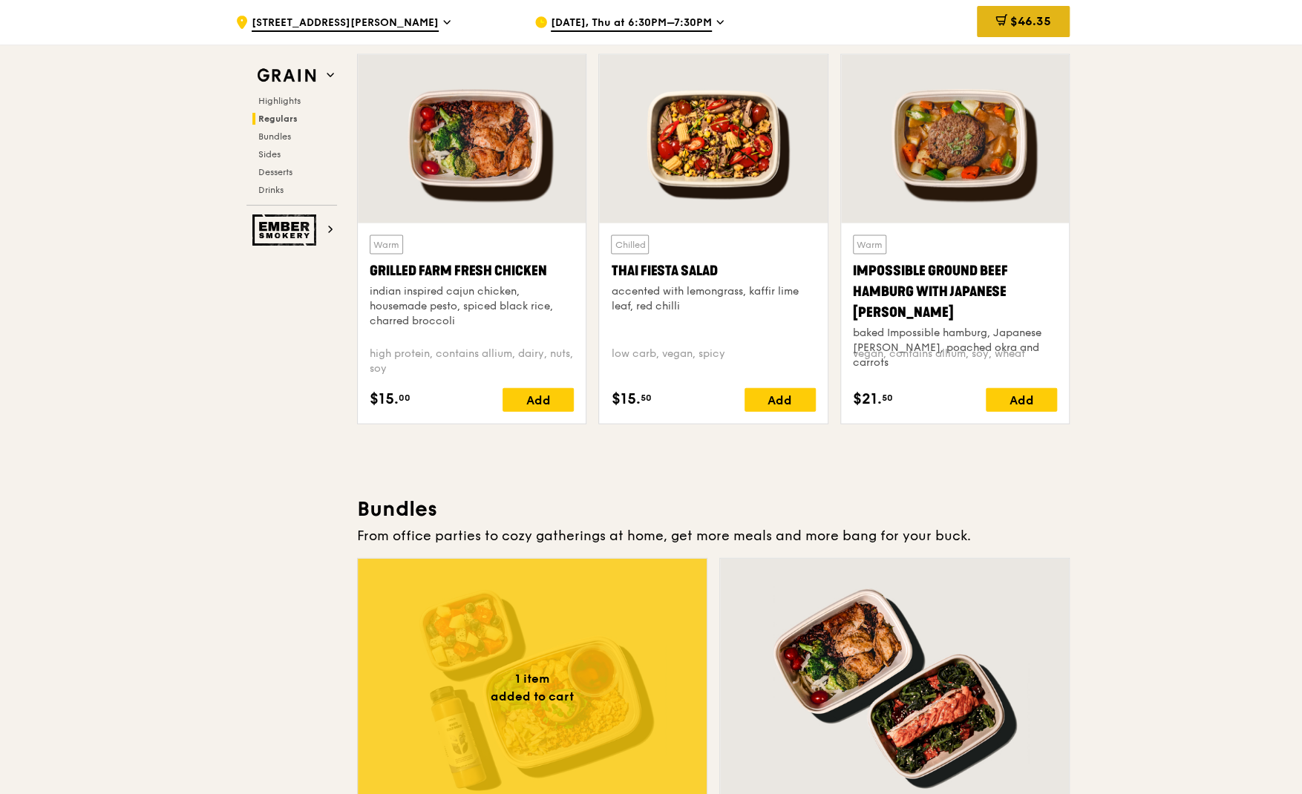
click at [1063, 22] on div "$46.35" at bounding box center [1023, 21] width 93 height 31
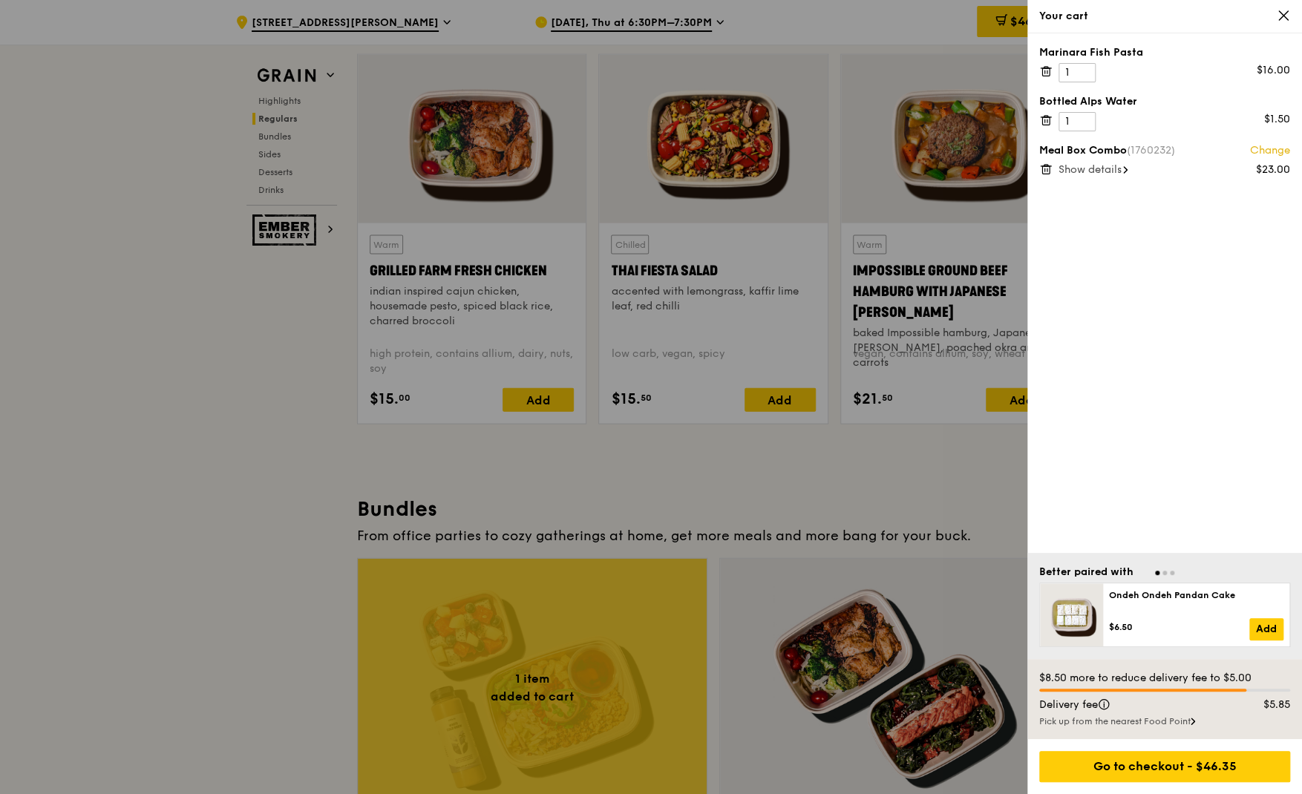
click at [272, 473] on div at bounding box center [651, 397] width 1302 height 794
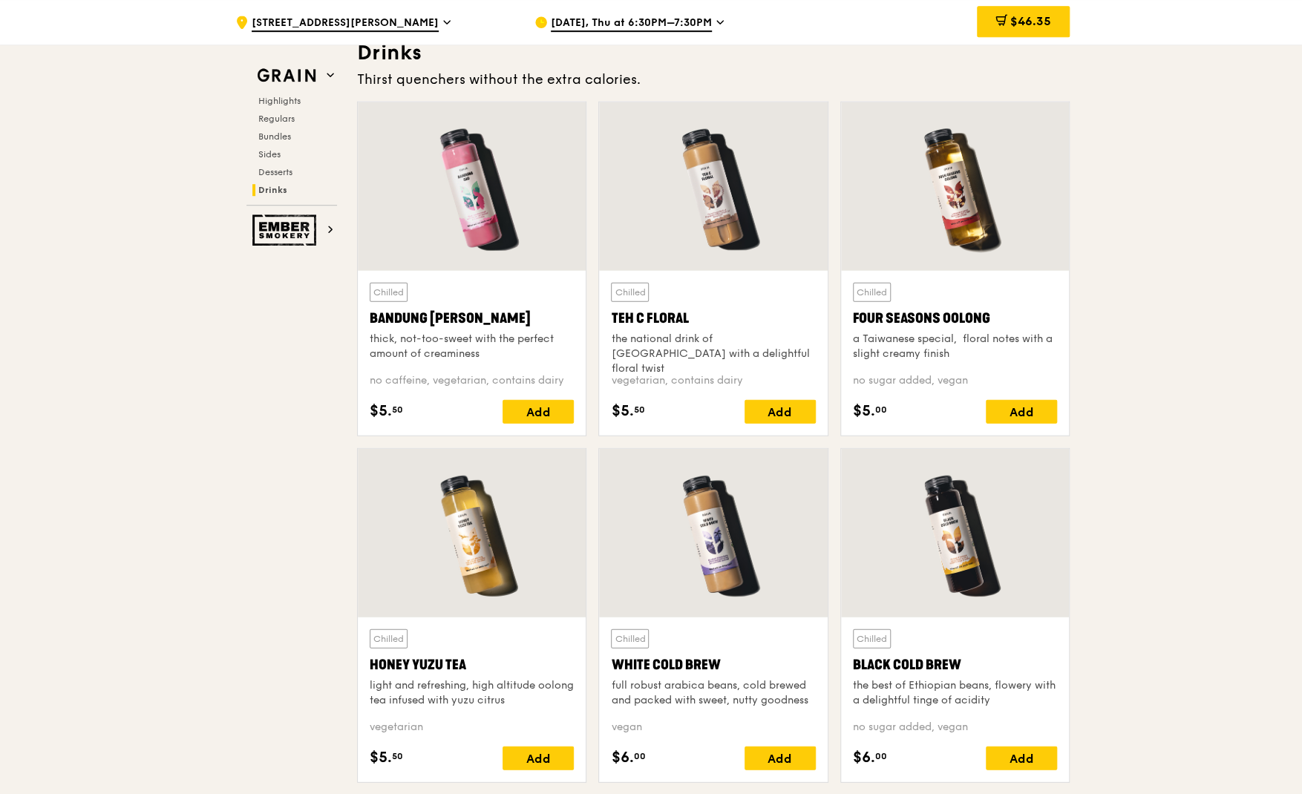
scroll to position [5540, 0]
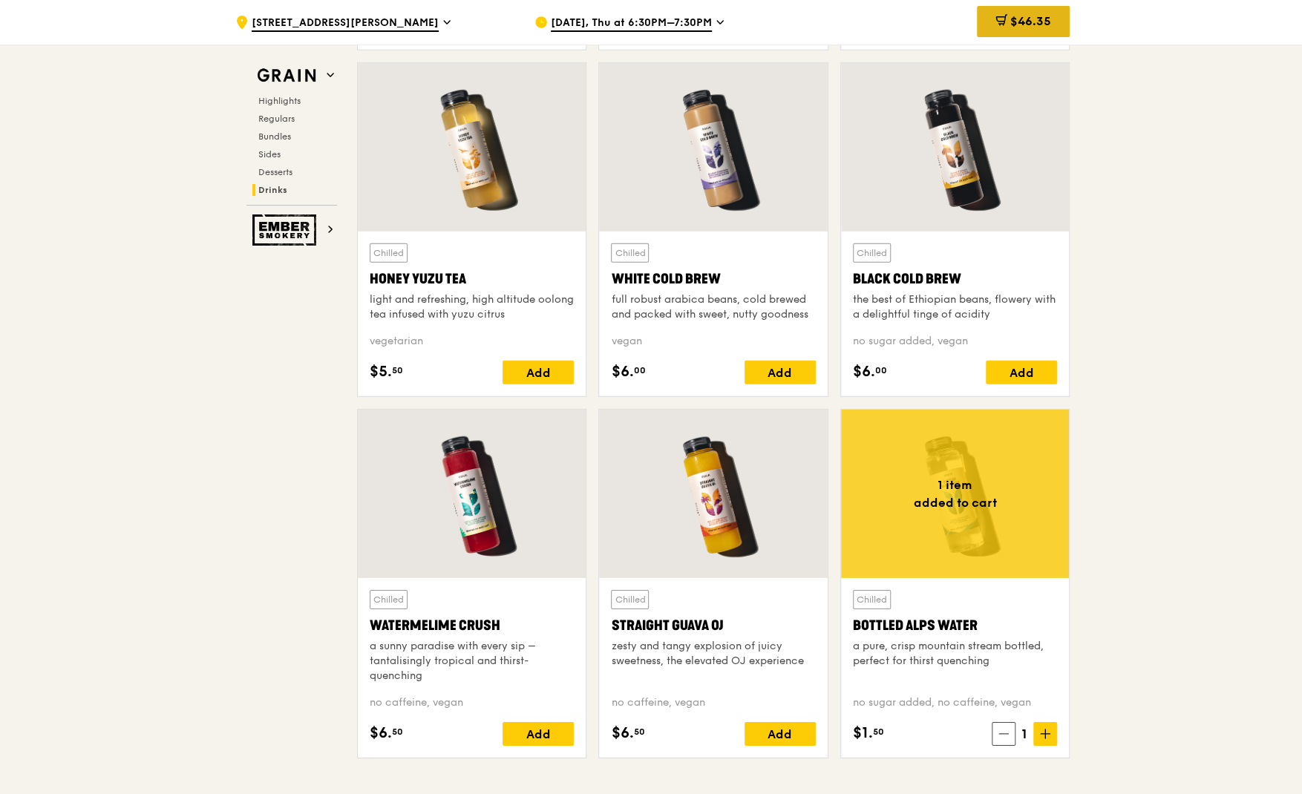
click at [1032, 25] on span "$46.35" at bounding box center [1030, 21] width 41 height 14
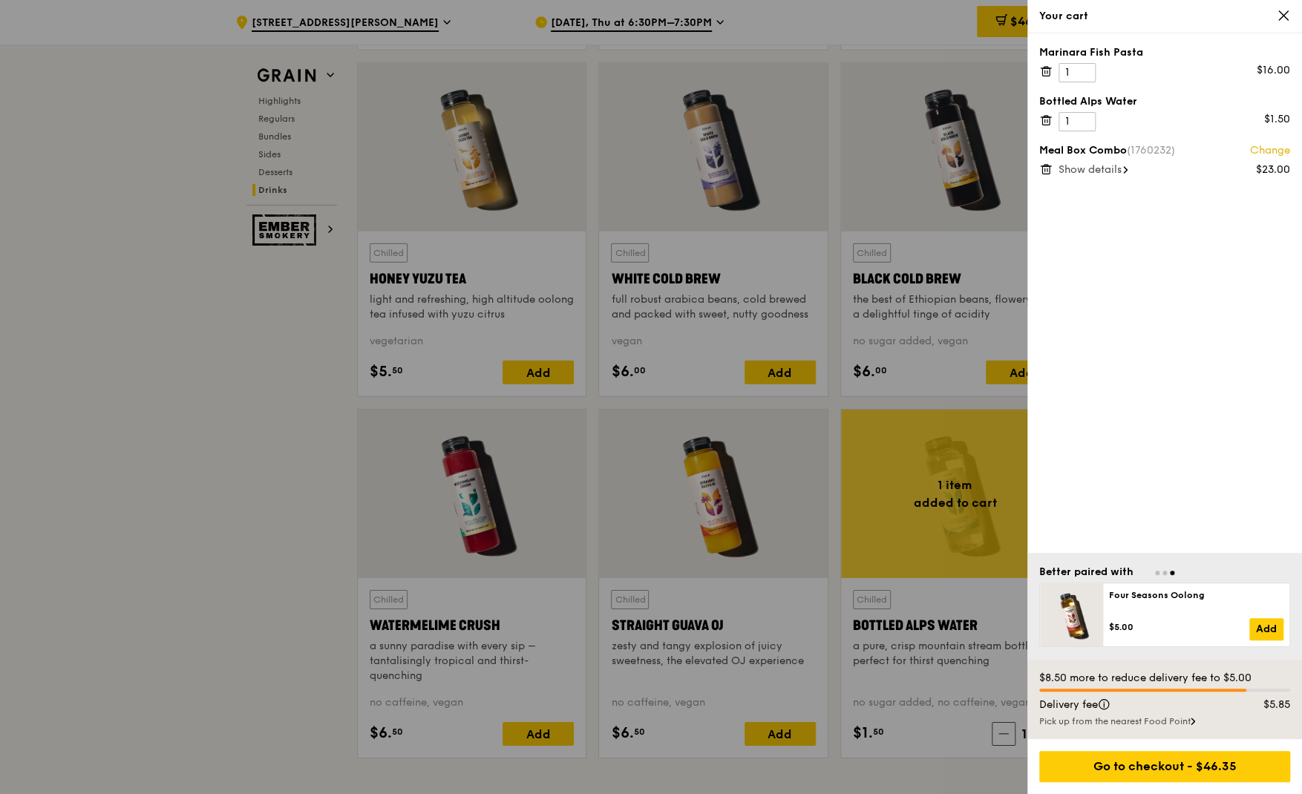
click at [1098, 721] on div "Pick up from the nearest Food Point" at bounding box center [1164, 721] width 251 height 12
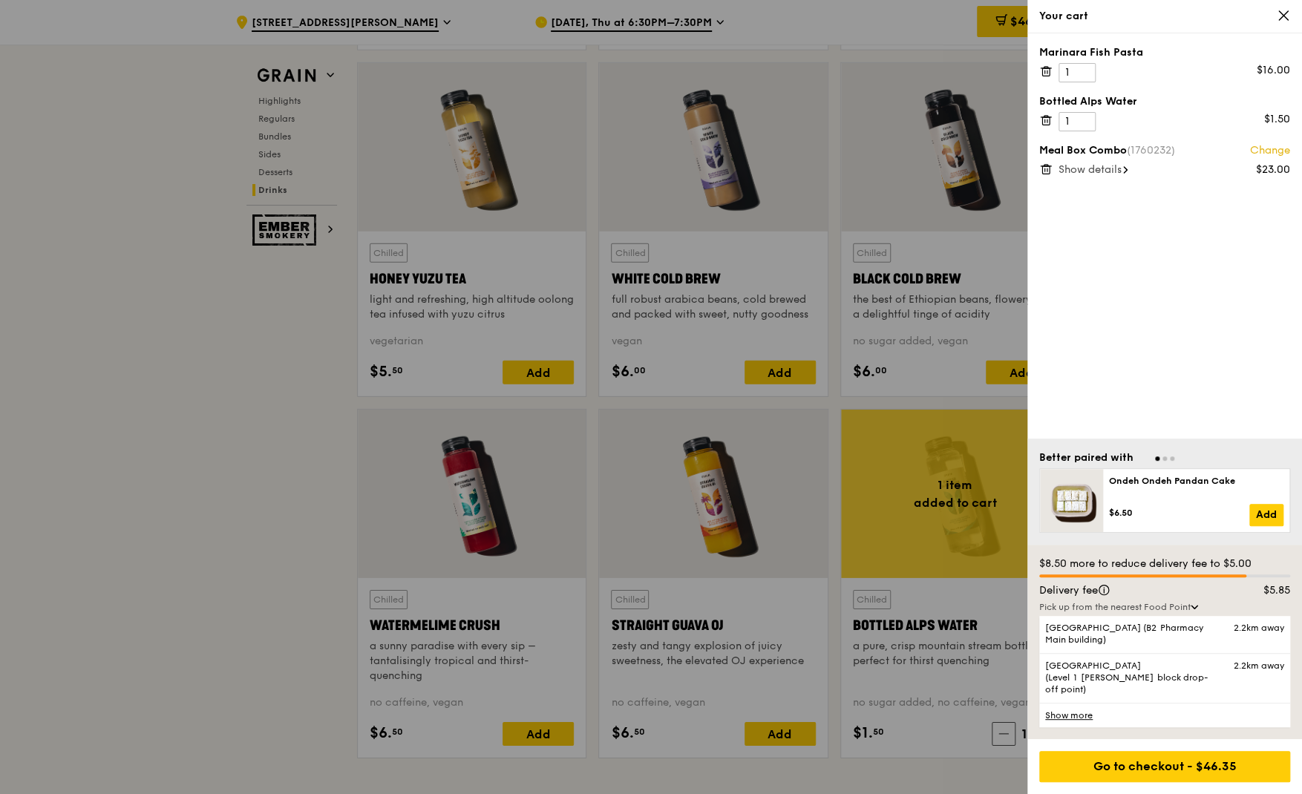
click at [1198, 609] on icon at bounding box center [1193, 607] width 7 height 4
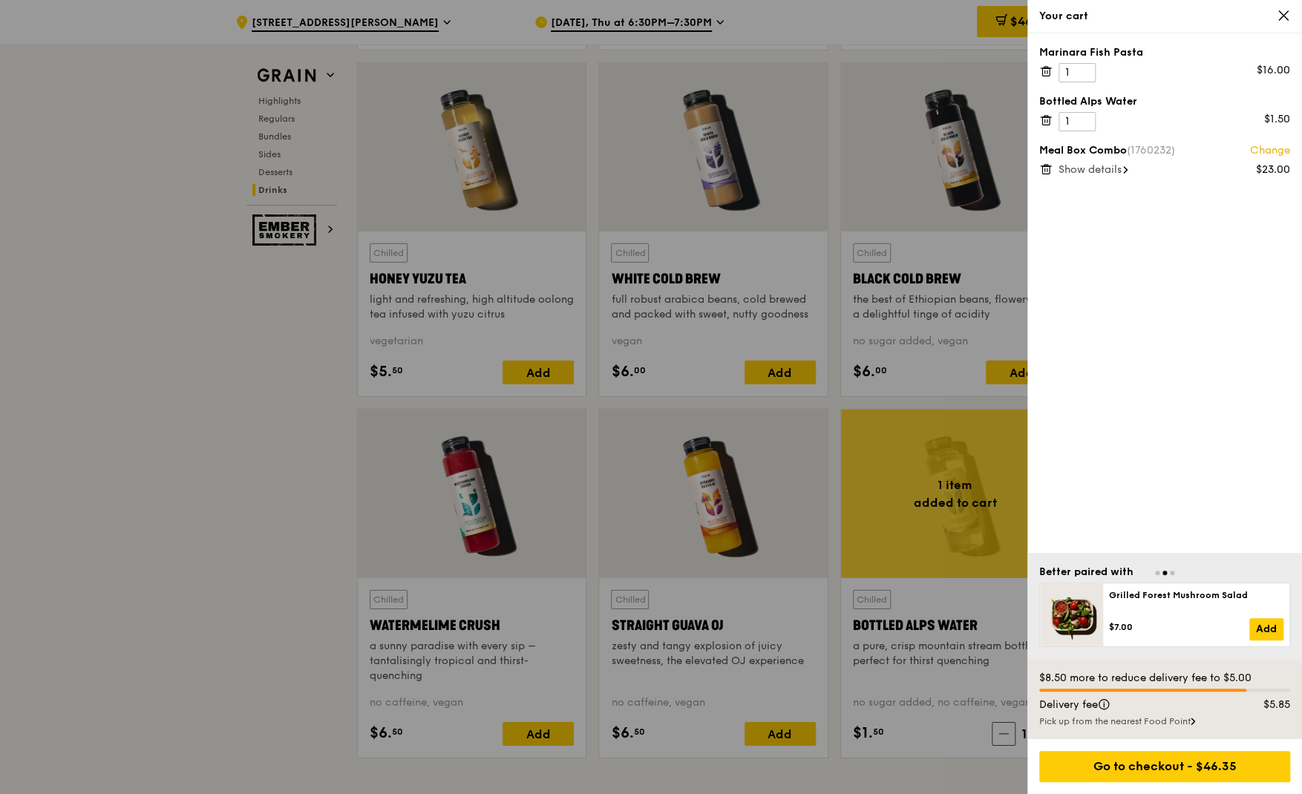
click at [211, 426] on div at bounding box center [651, 397] width 1302 height 794
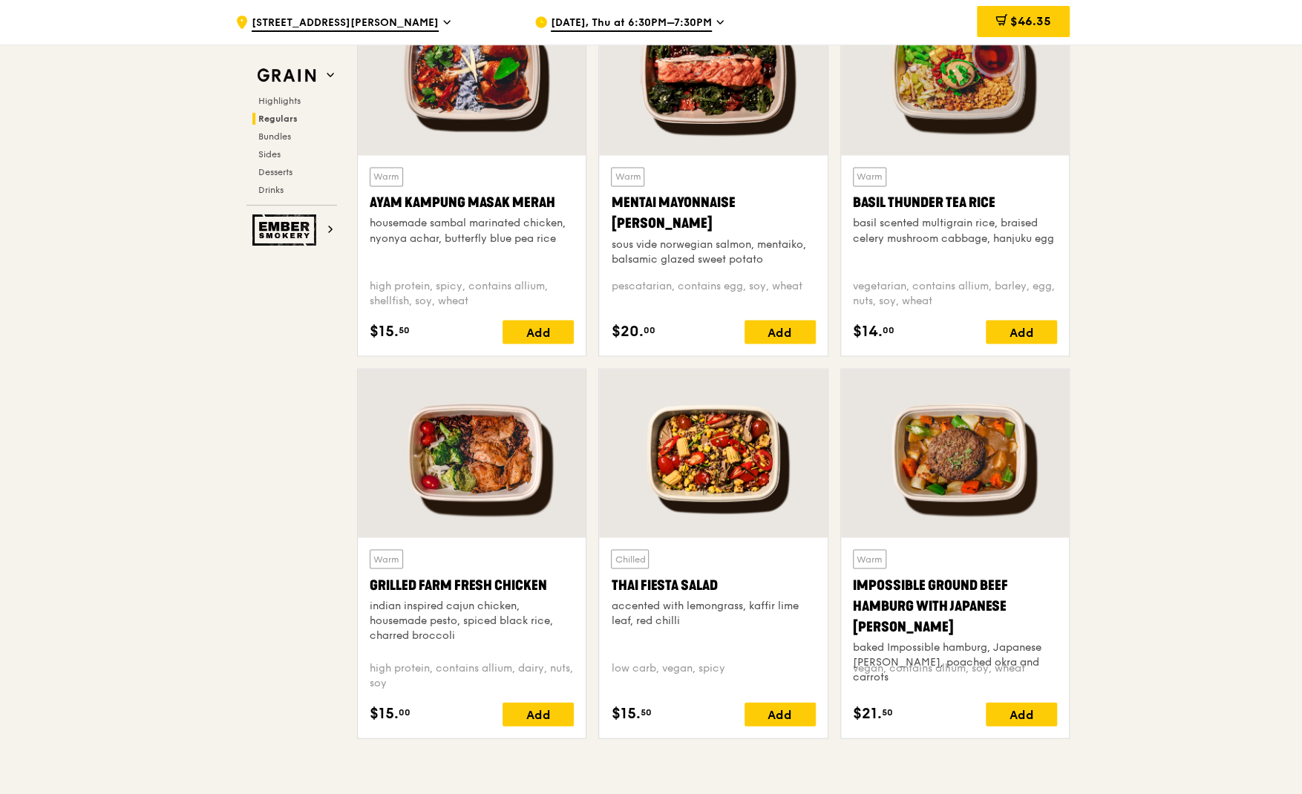
scroll to position [1309, 0]
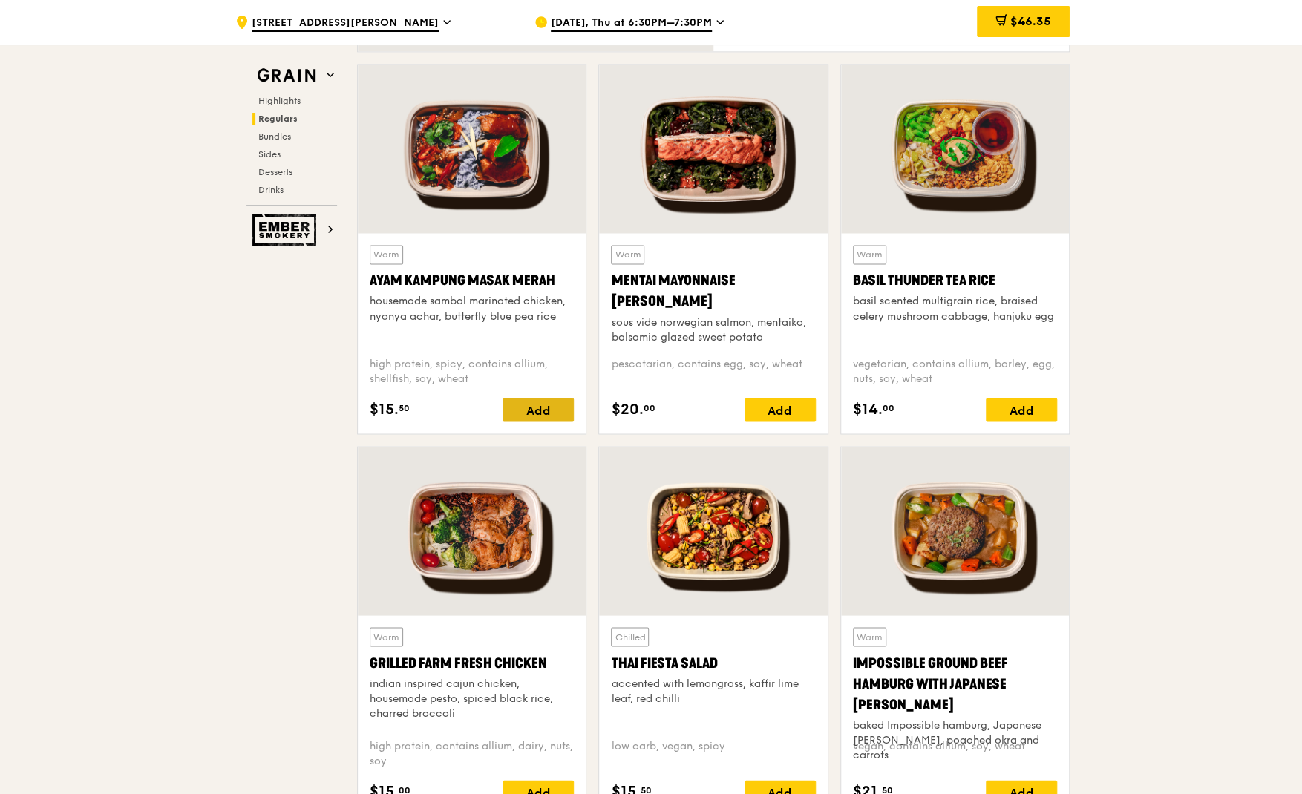
click at [550, 407] on div "Add" at bounding box center [537, 410] width 71 height 24
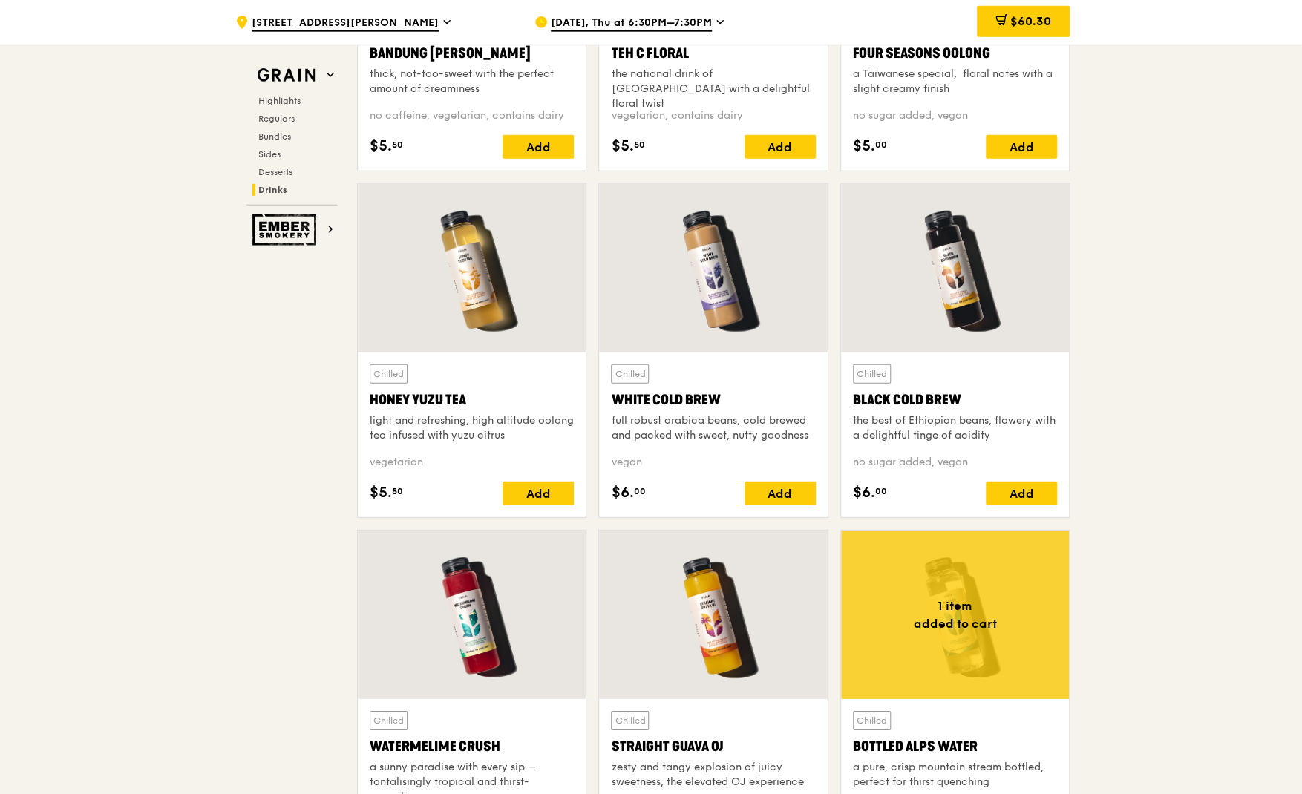
scroll to position [5384, 0]
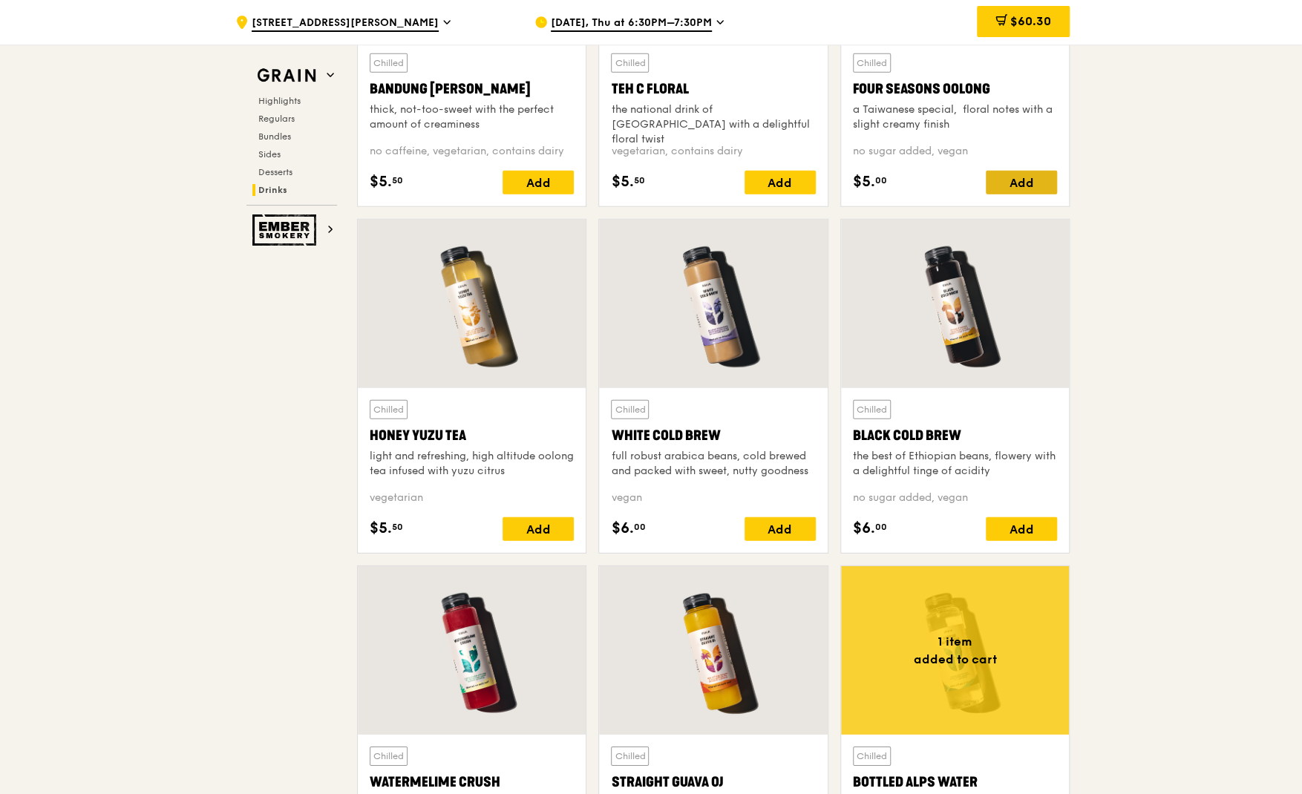
click at [1032, 182] on div "Add" at bounding box center [1020, 183] width 71 height 24
click at [1036, 22] on span "$64.95" at bounding box center [1030, 21] width 41 height 14
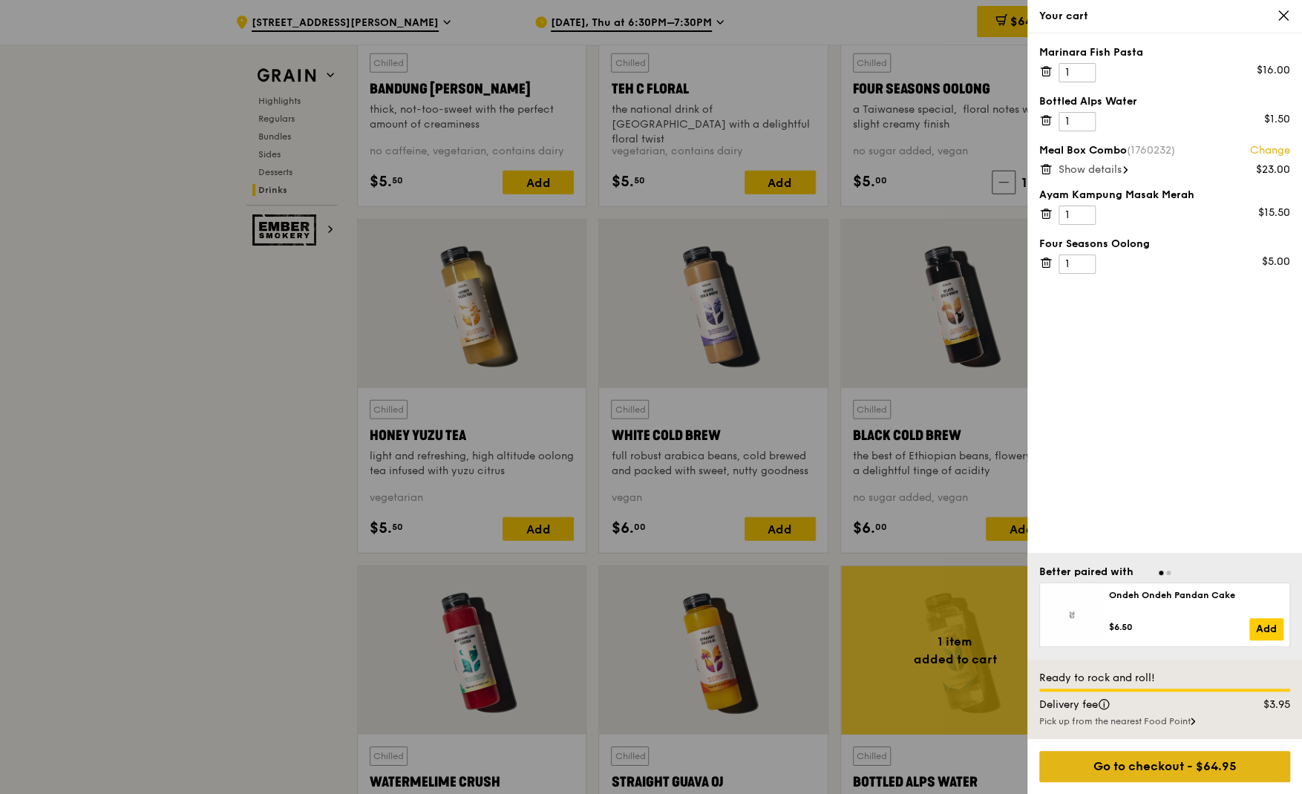
click at [1132, 767] on div "Go to checkout - $64.95" at bounding box center [1164, 766] width 251 height 31
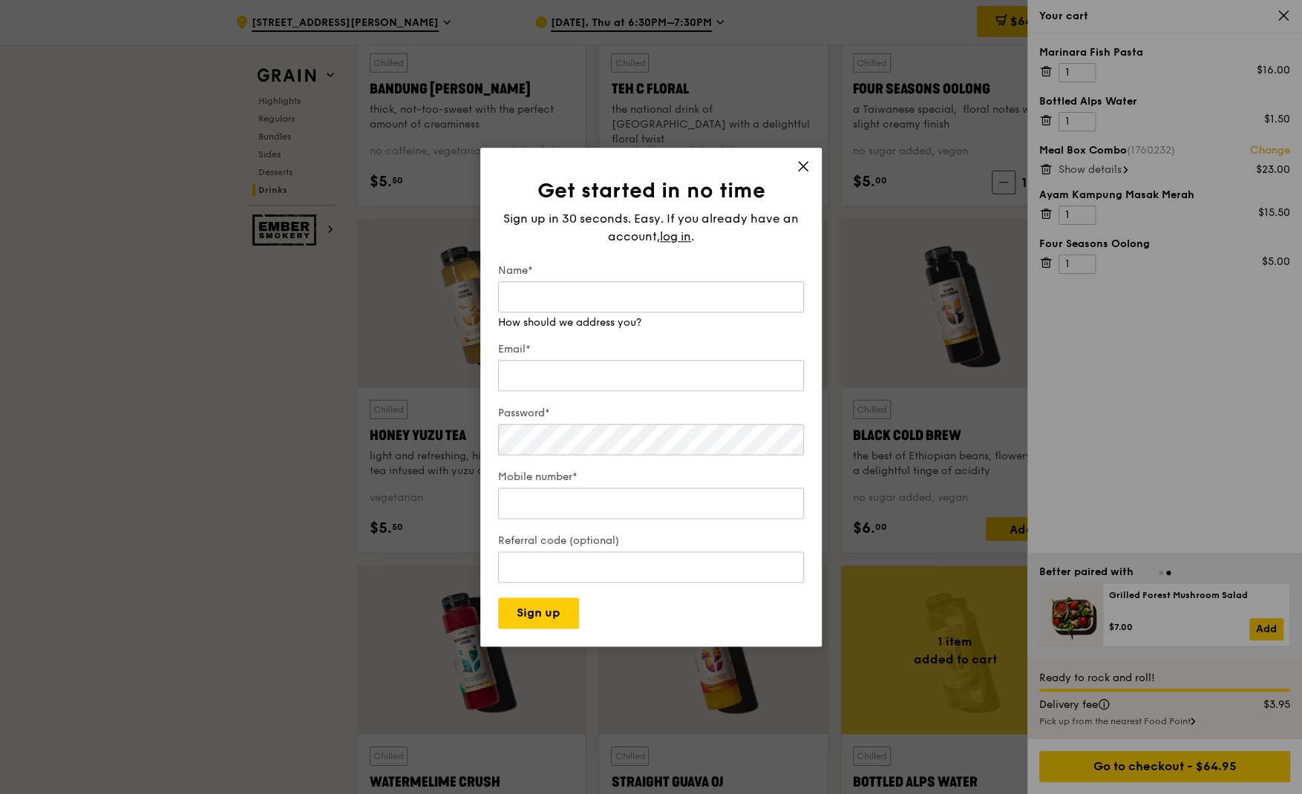
click at [534, 281] on div "Name* How should we address you?" at bounding box center [651, 296] width 306 height 67
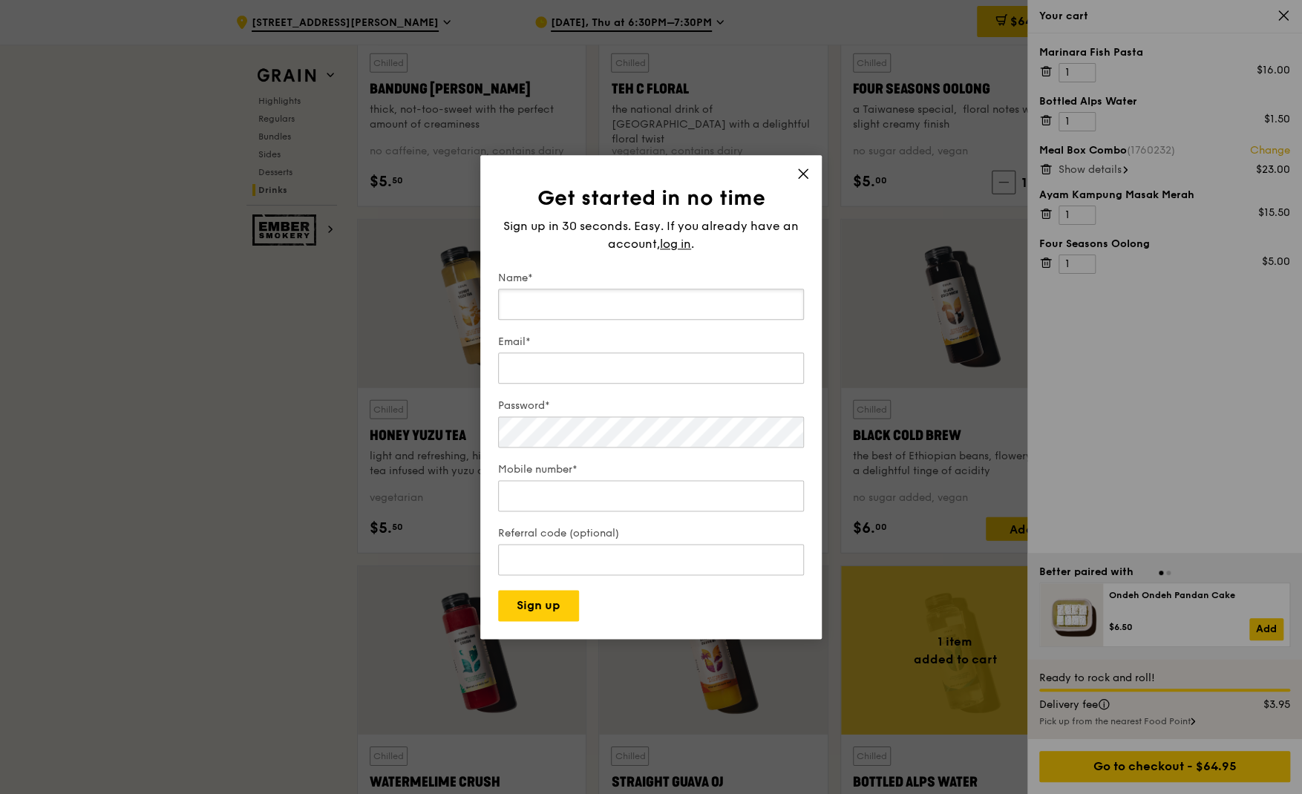
click at [551, 305] on input "Name*" at bounding box center [651, 304] width 306 height 31
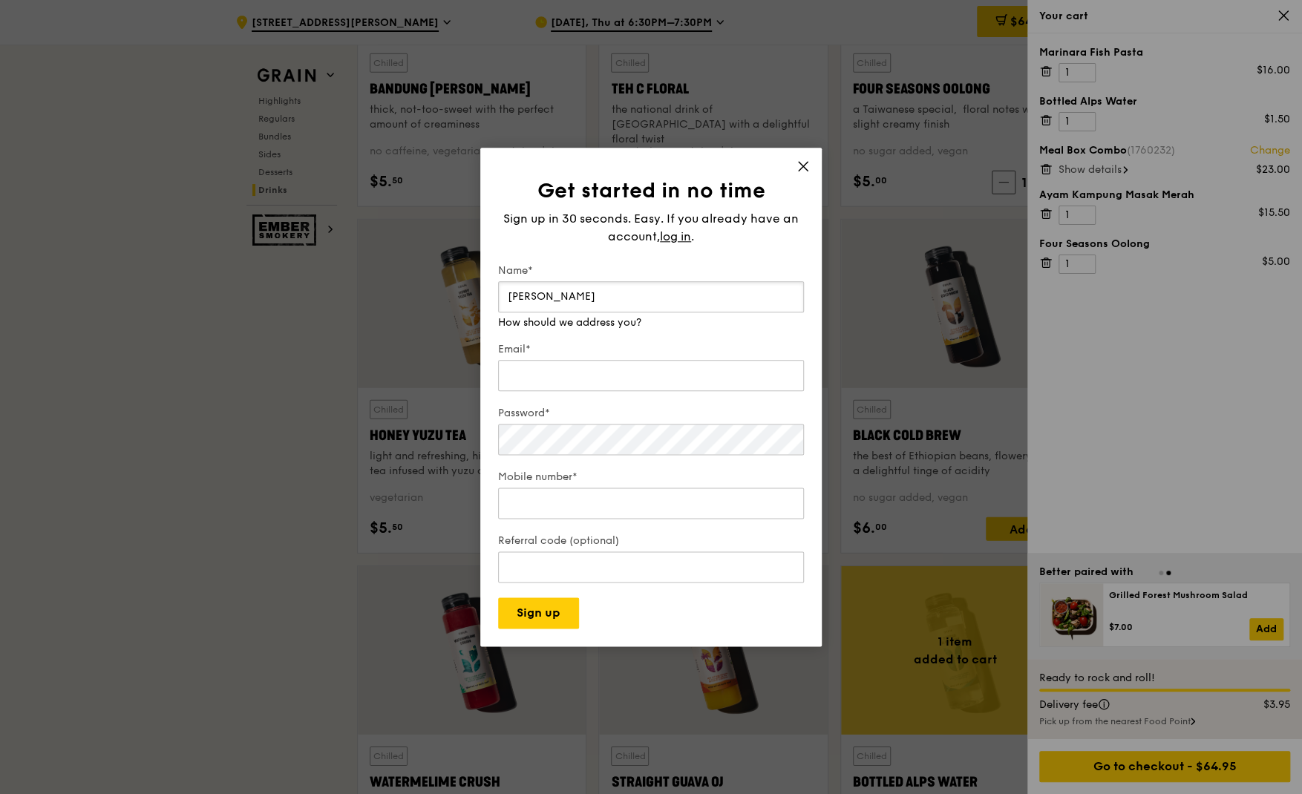
type input "Ranjeet"
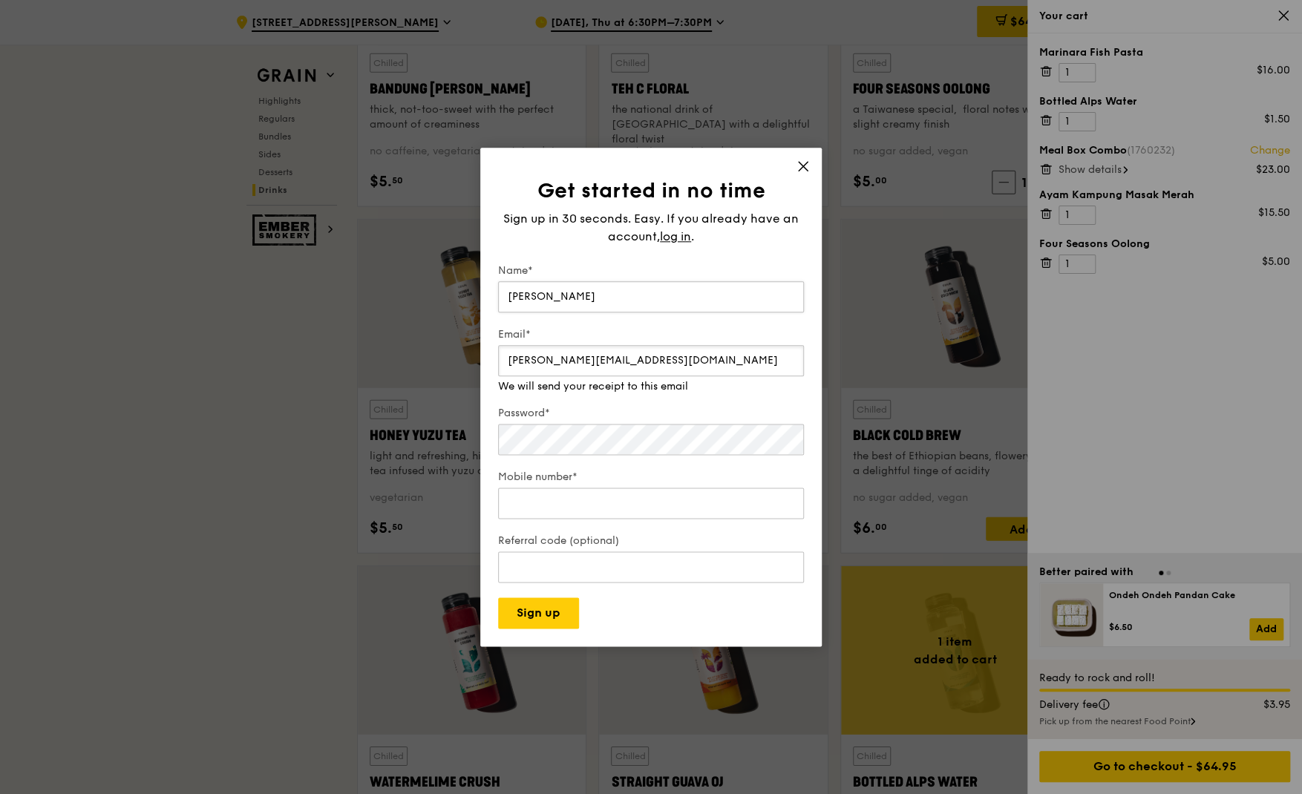
type input "r.kaur@icloud.com"
type input "91261644"
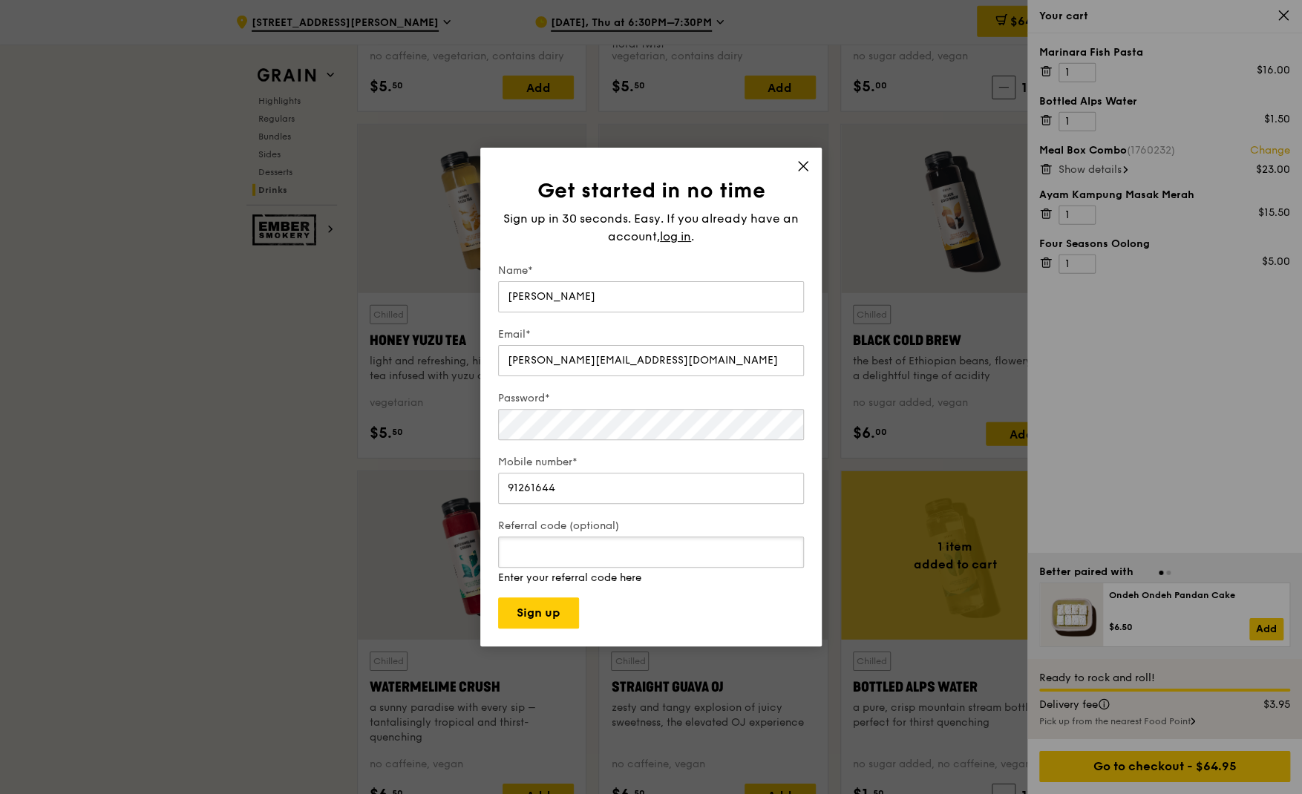
scroll to position [5540, 0]
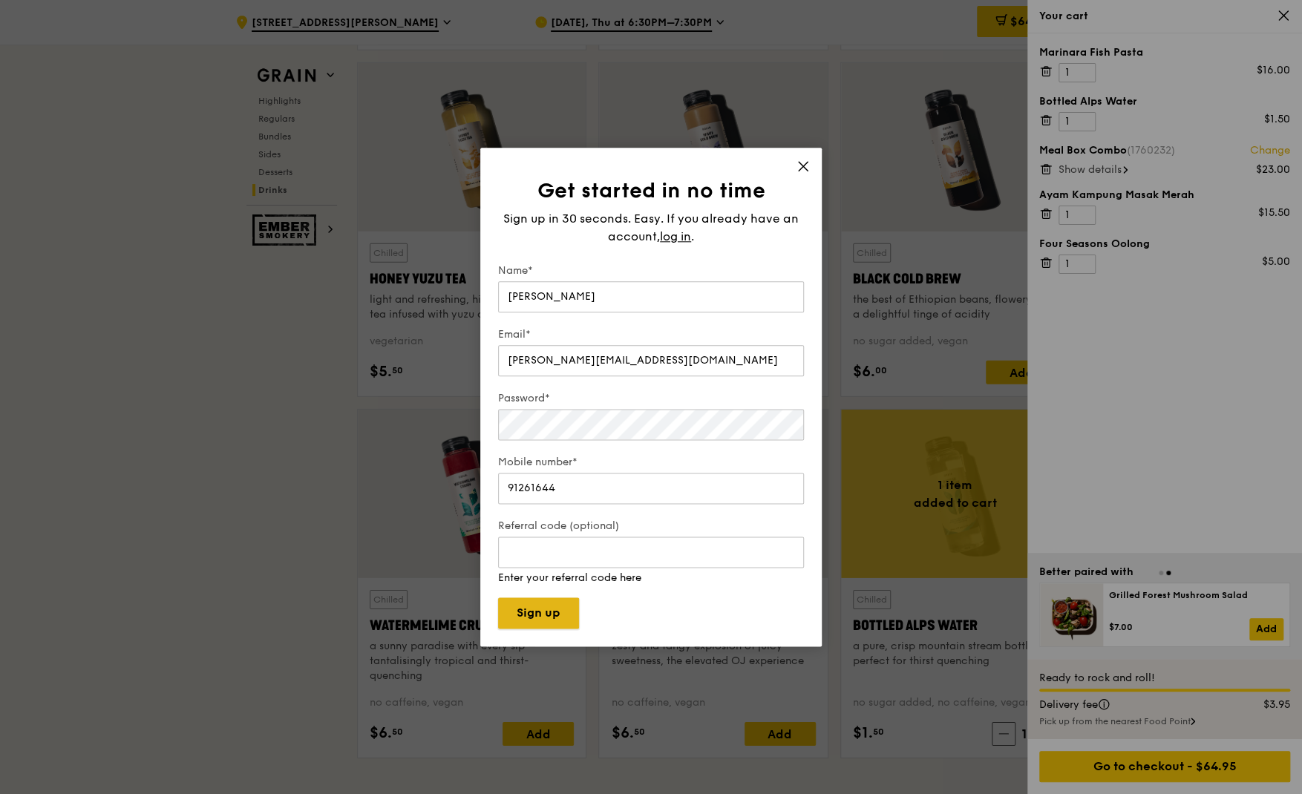
click at [531, 616] on button "Sign up" at bounding box center [538, 612] width 81 height 31
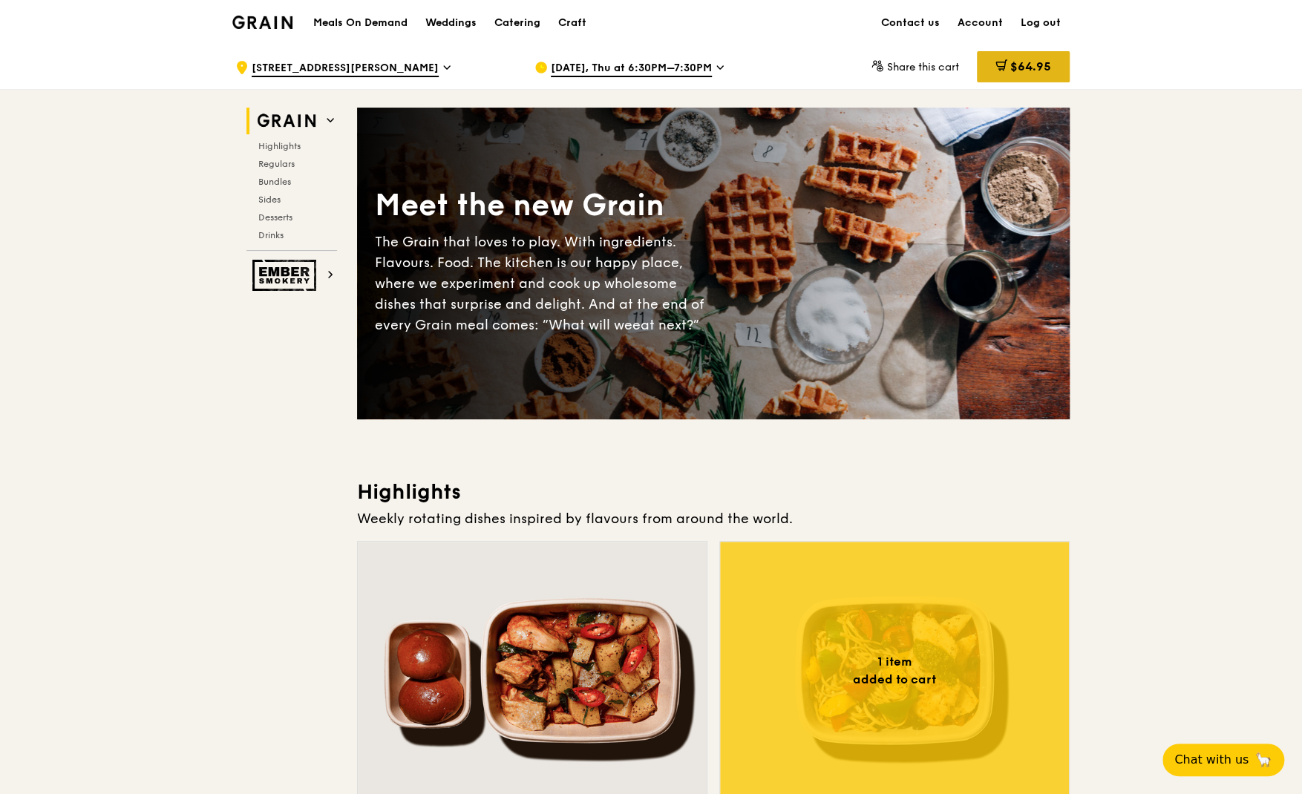
click at [1020, 73] on span "$64.95" at bounding box center [1030, 66] width 41 height 14
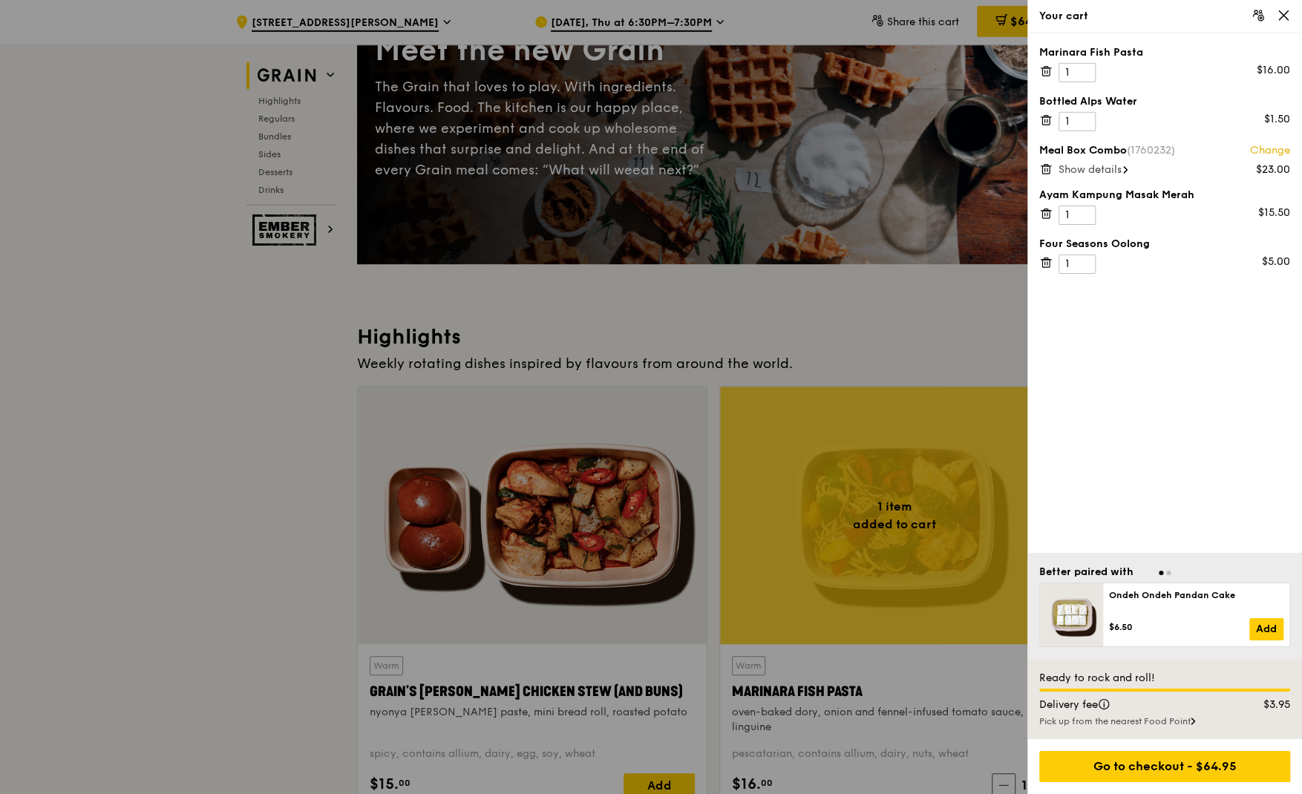
scroll to position [157, 0]
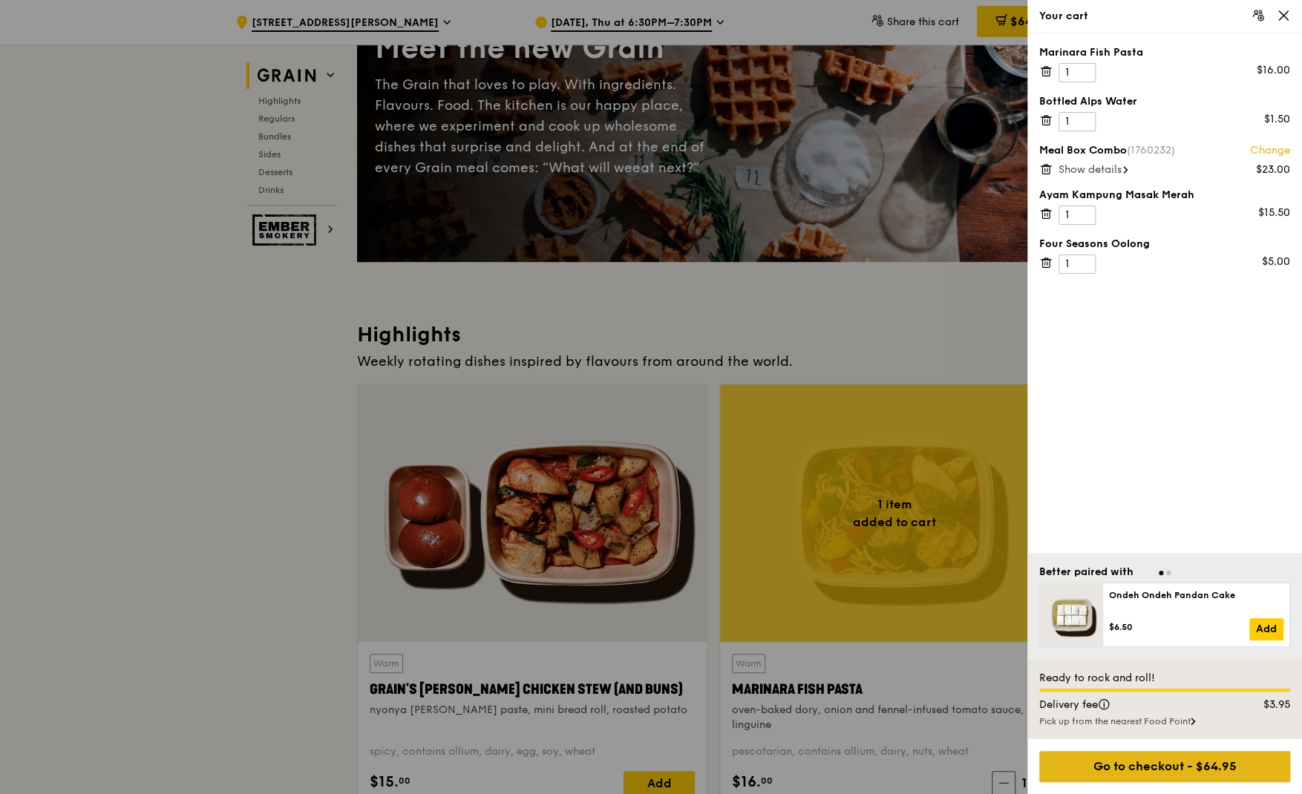
click at [1215, 764] on div "Go to checkout - $64.95" at bounding box center [1164, 766] width 251 height 31
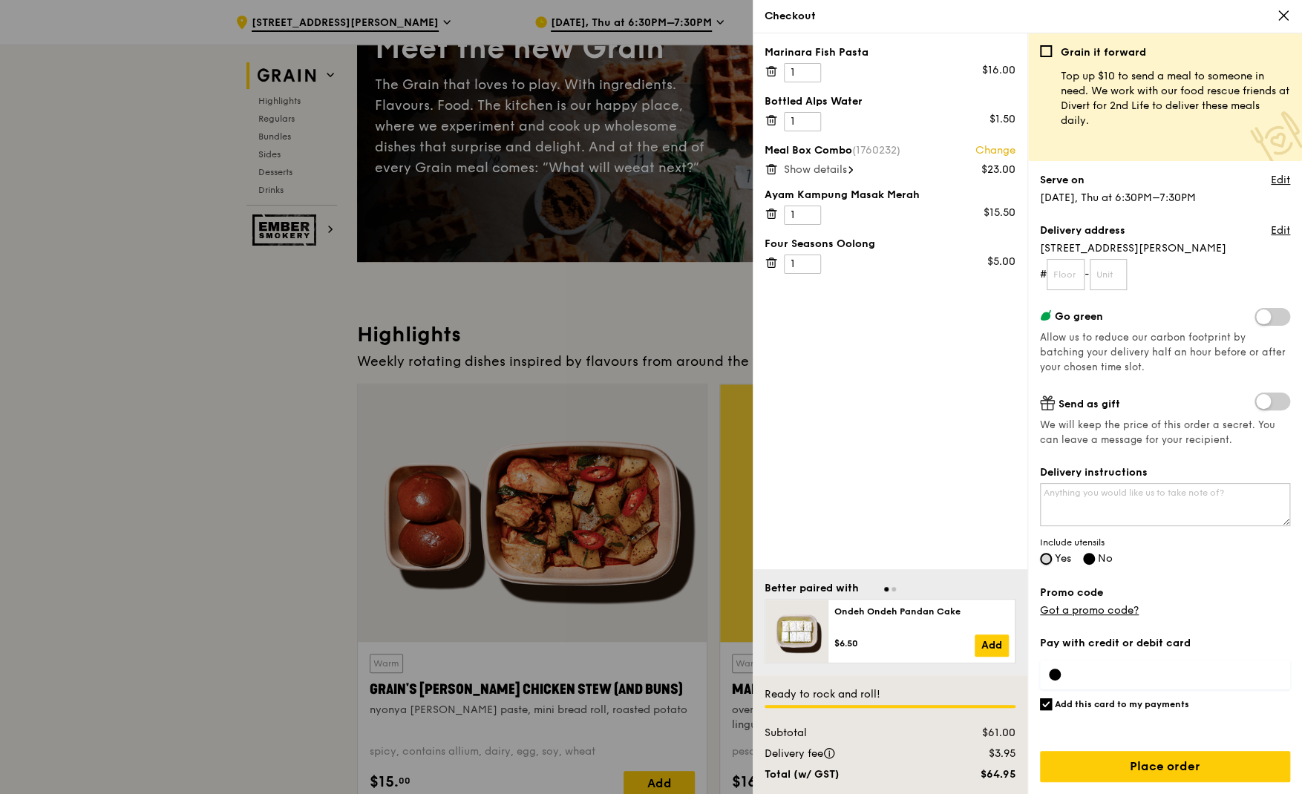
click at [1046, 557] on input "Yes" at bounding box center [1046, 559] width 12 height 12
radio input "true"
radio input "false"
click at [1086, 506] on textarea "Delivery instructions" at bounding box center [1165, 504] width 250 height 43
type textarea ")"
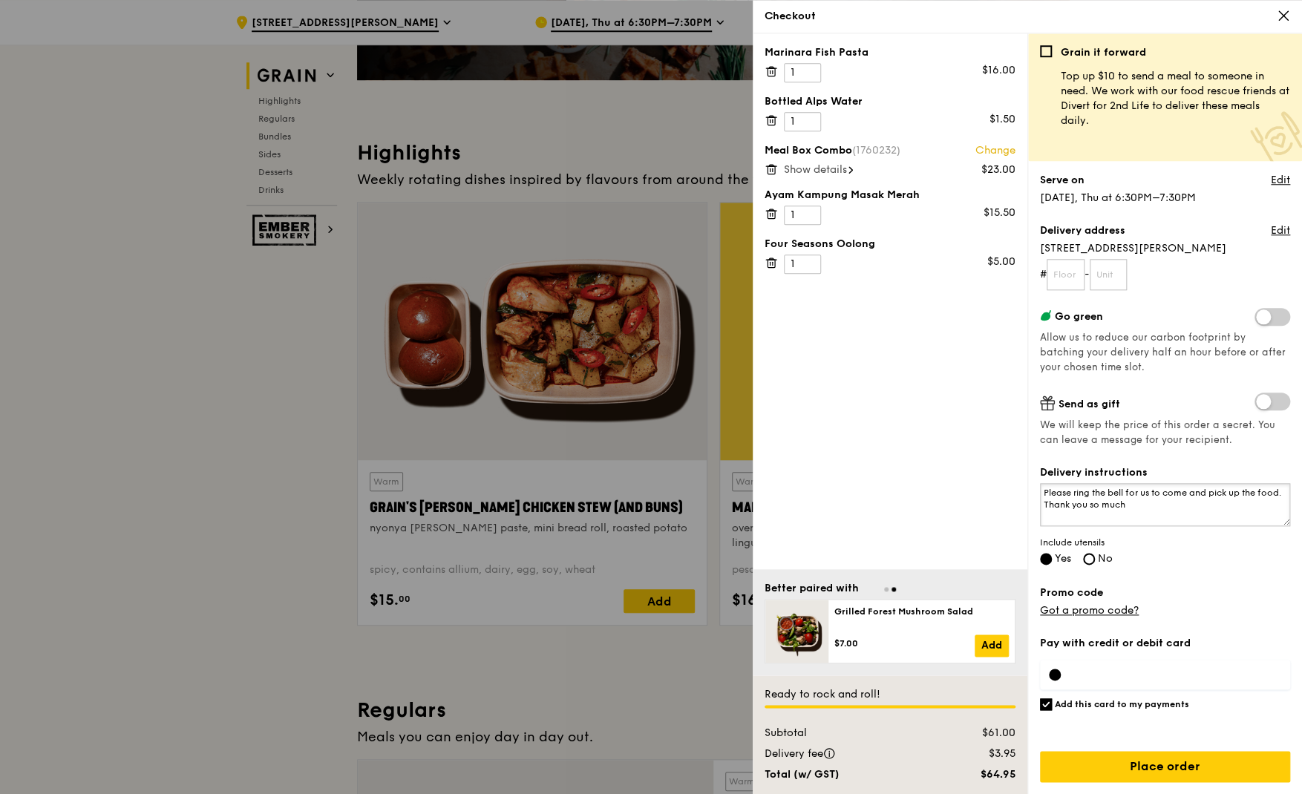
scroll to position [392, 0]
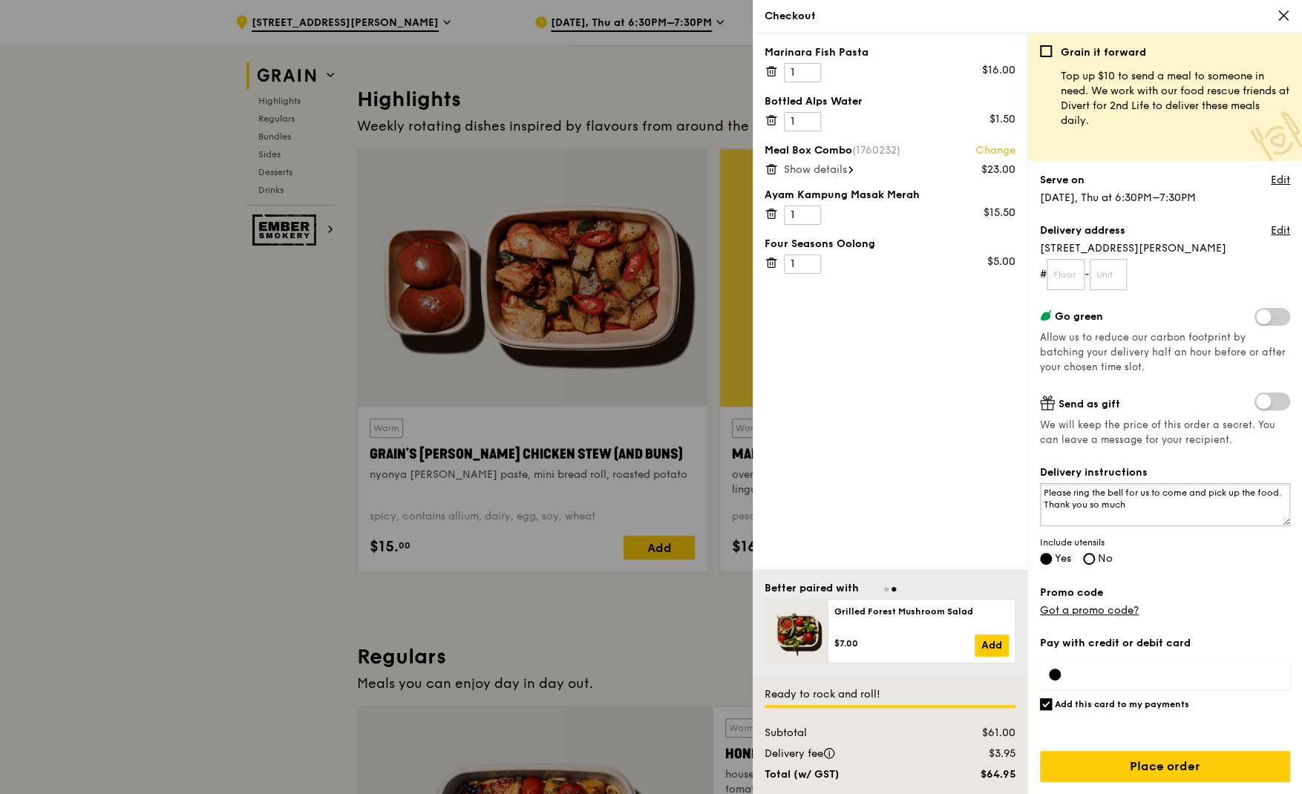
type textarea "Please ring the bell for us to come and pick up the food. Thank you so much"
click at [28, 390] on div at bounding box center [651, 397] width 1302 height 794
